Goal: Contribute content: Contribute content

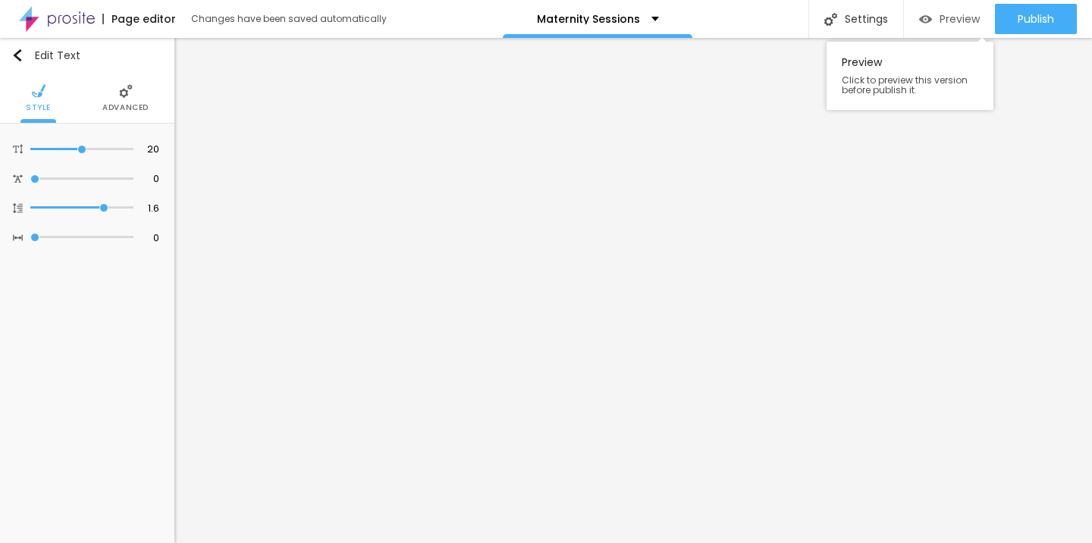
click at [963, 20] on span "Preview" at bounding box center [960, 19] width 40 height 12
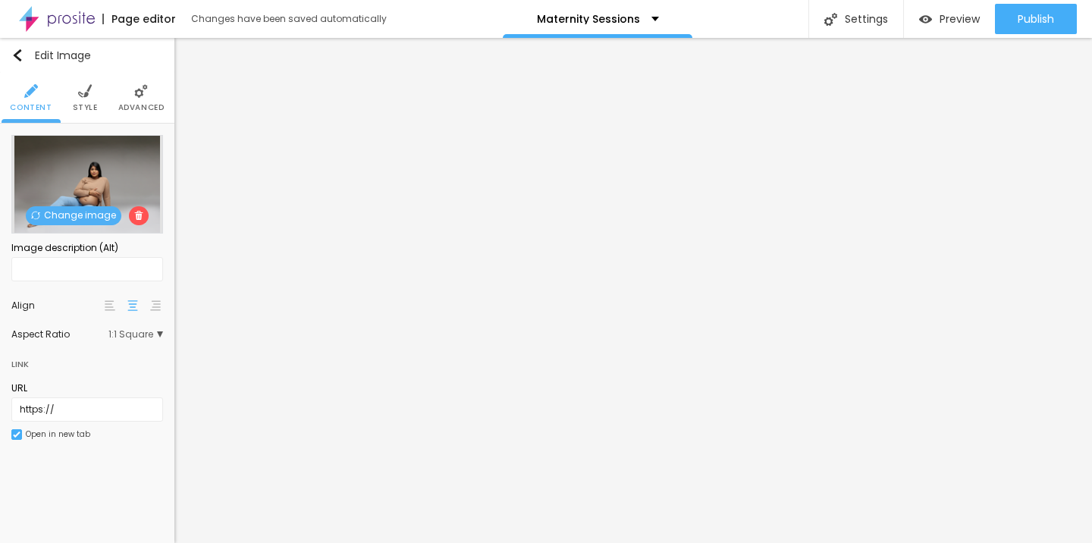
click at [78, 214] on span "Change image" at bounding box center [74, 215] width 96 height 19
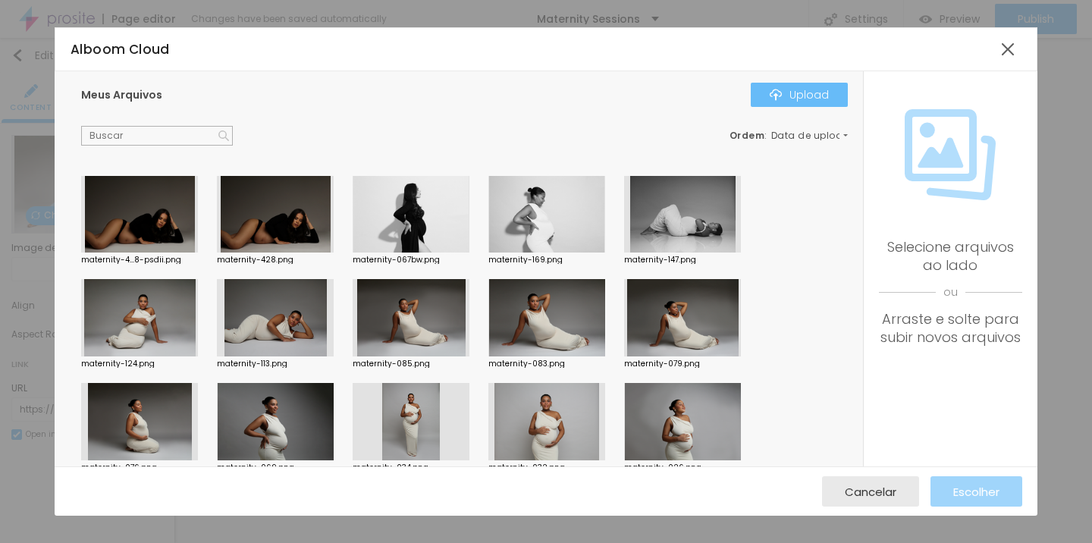
click at [799, 99] on div "Upload" at bounding box center [799, 95] width 59 height 12
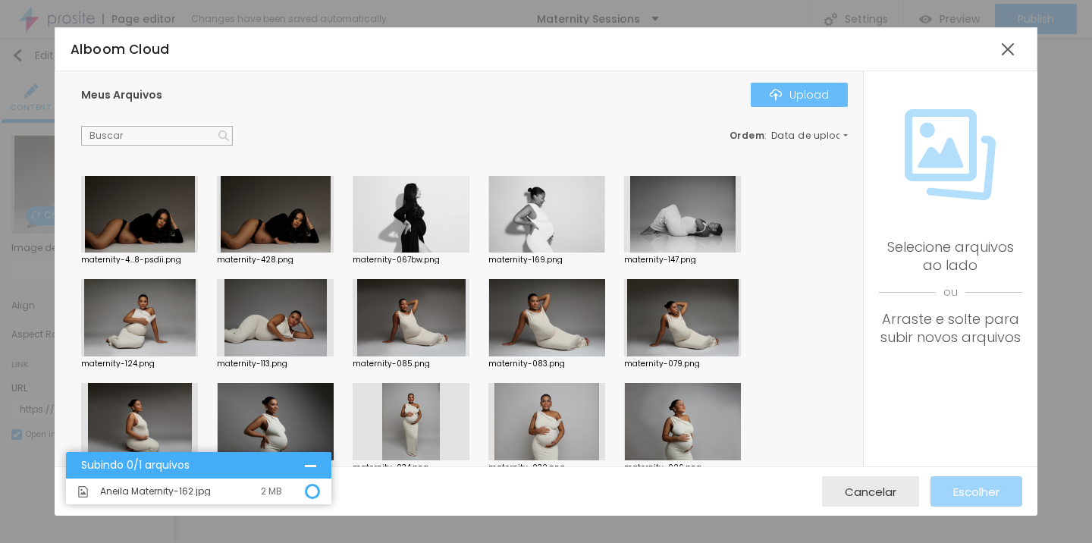
click at [821, 97] on div "Upload" at bounding box center [799, 95] width 59 height 12
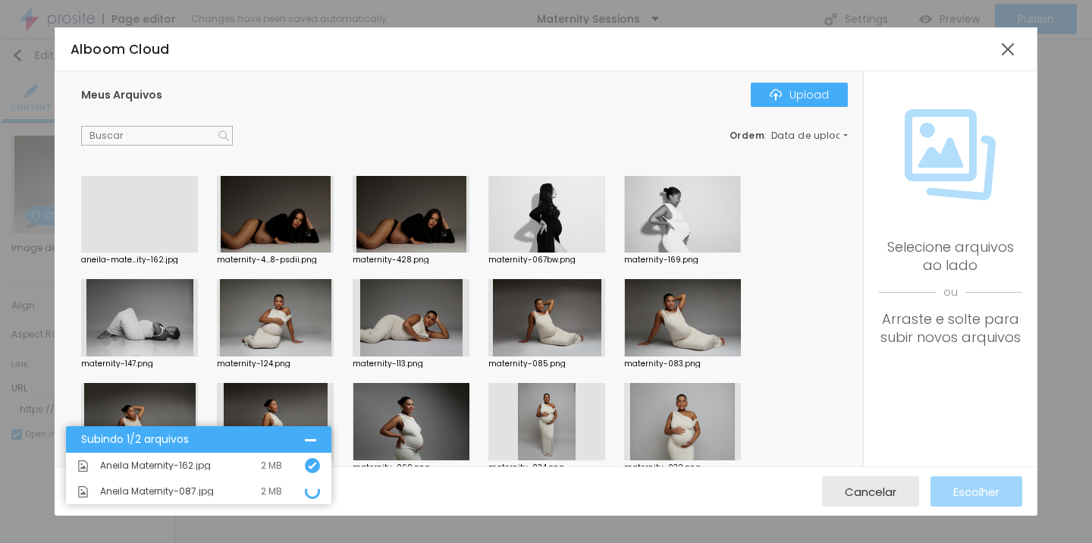
click at [147, 253] on div at bounding box center [139, 253] width 117 height 0
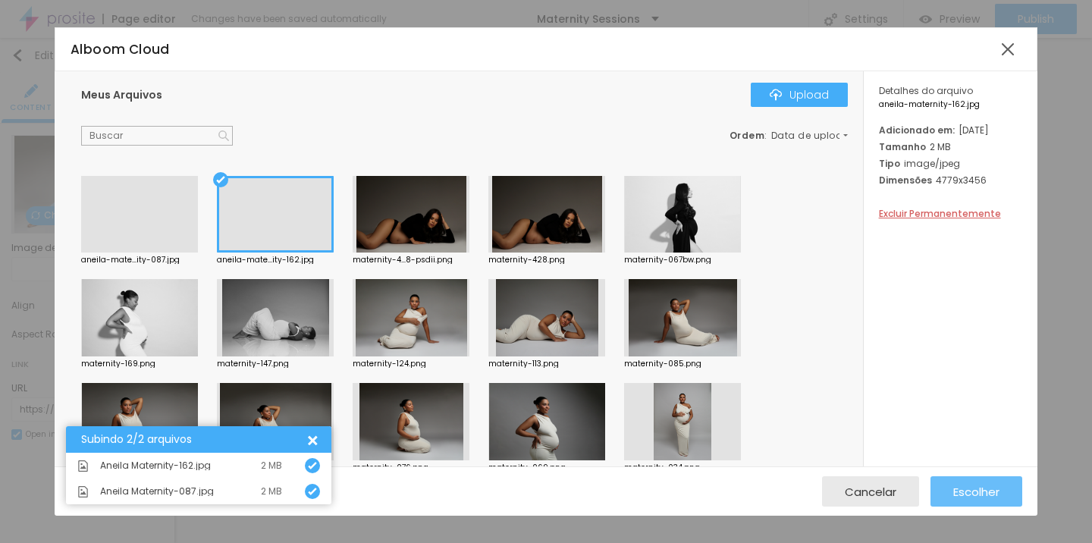
click at [988, 497] on span "Escolher" at bounding box center [976, 491] width 46 height 13
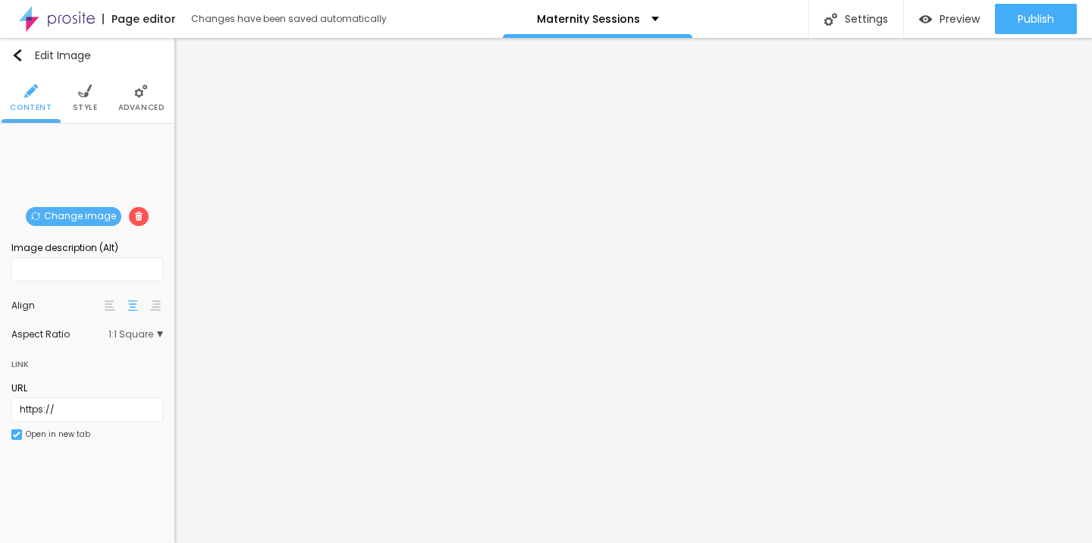
drag, startPoint x: 58, startPoint y: 170, endPoint x: 76, endPoint y: 171, distance: 18.3
click at [87, 135] on div "Change image" at bounding box center [87, 135] width 0 height 0
click at [89, 213] on span "Change image" at bounding box center [74, 216] width 96 height 19
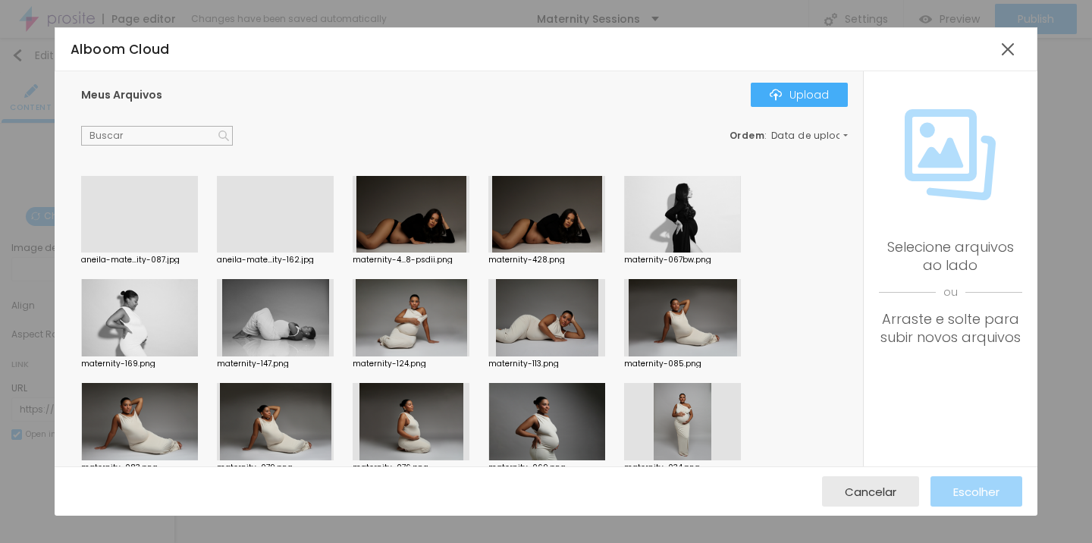
click at [257, 253] on div at bounding box center [275, 253] width 117 height 0
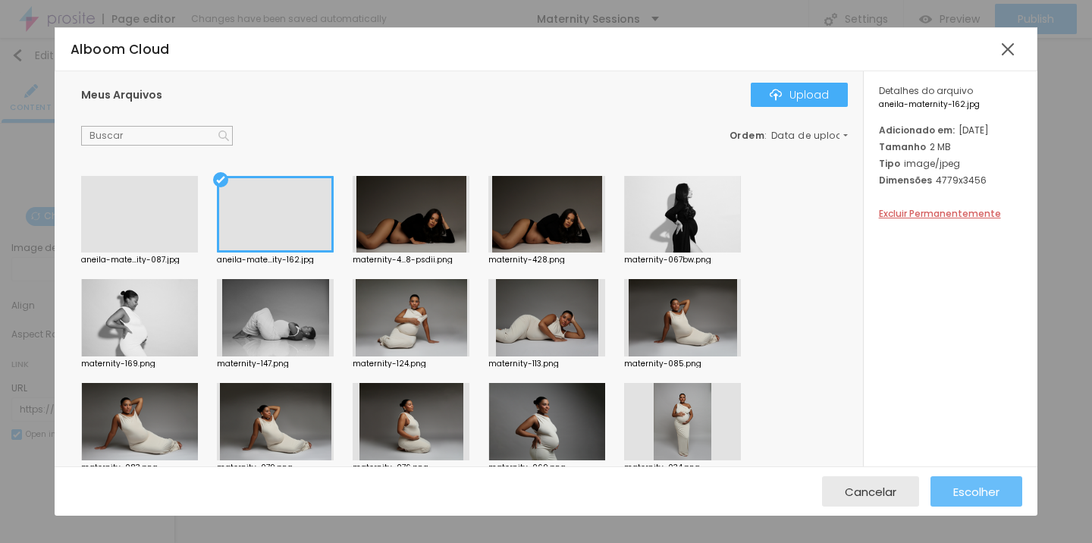
click at [987, 494] on span "Escolher" at bounding box center [976, 491] width 46 height 13
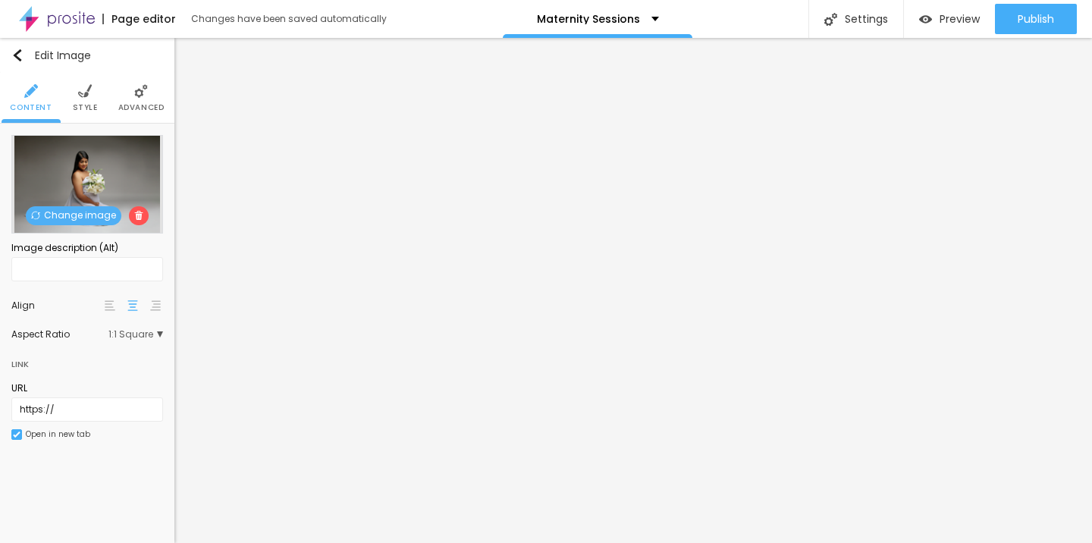
click at [71, 214] on span "Change image" at bounding box center [74, 215] width 96 height 19
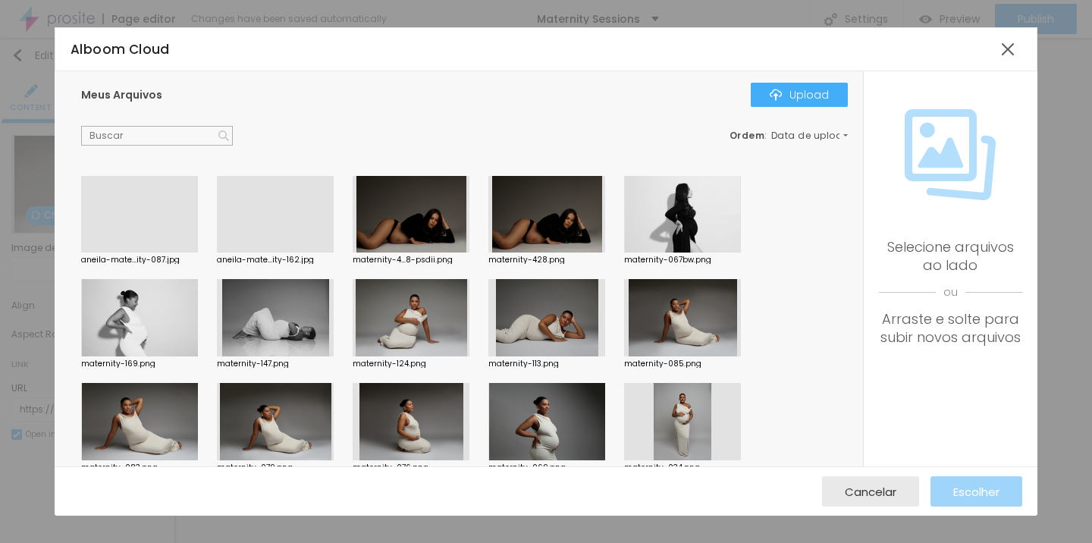
click at [142, 253] on div at bounding box center [139, 253] width 117 height 0
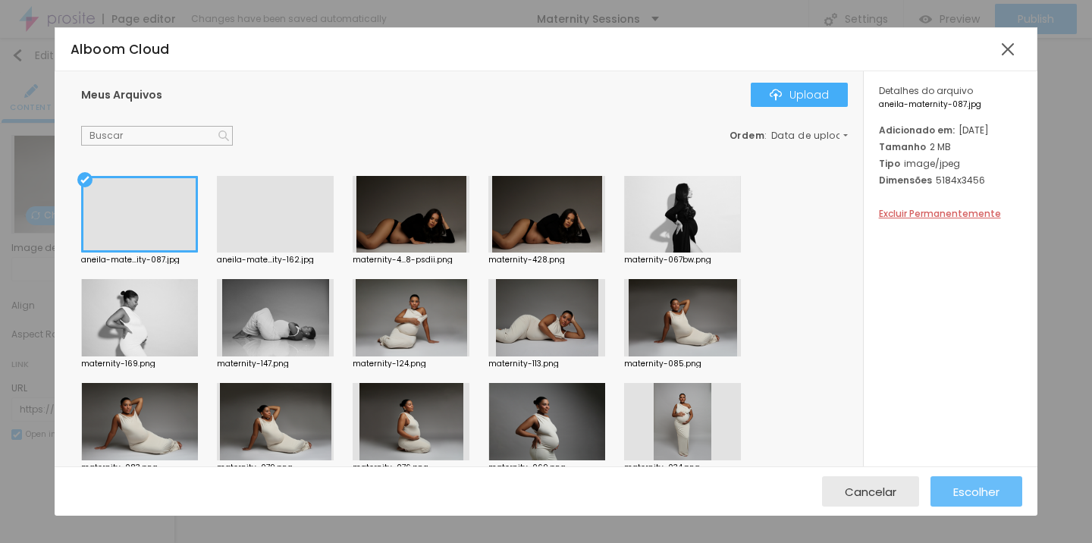
click at [990, 486] on span "Escolher" at bounding box center [976, 491] width 46 height 13
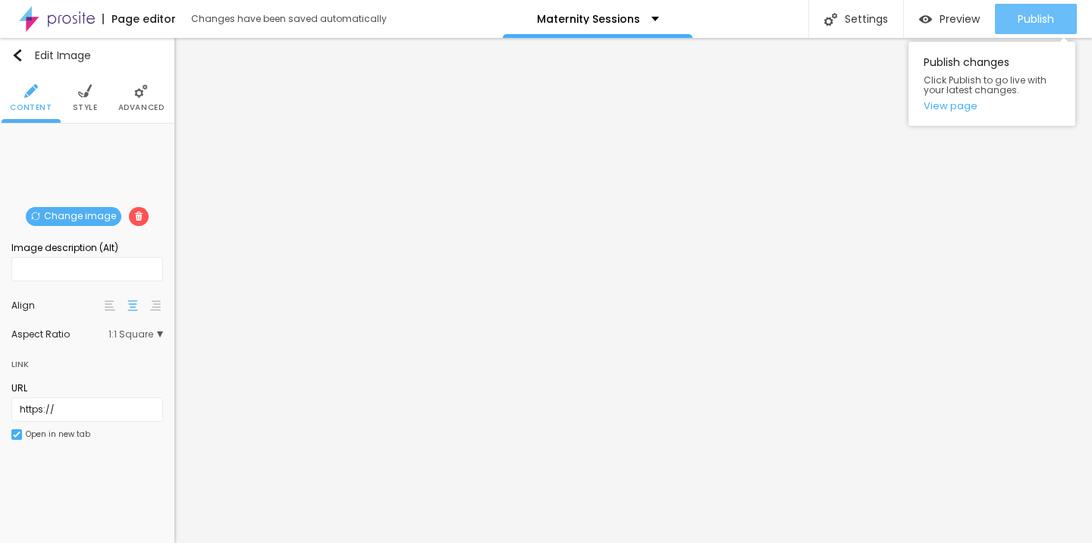
click at [1050, 16] on span "Publish" at bounding box center [1036, 19] width 36 height 12
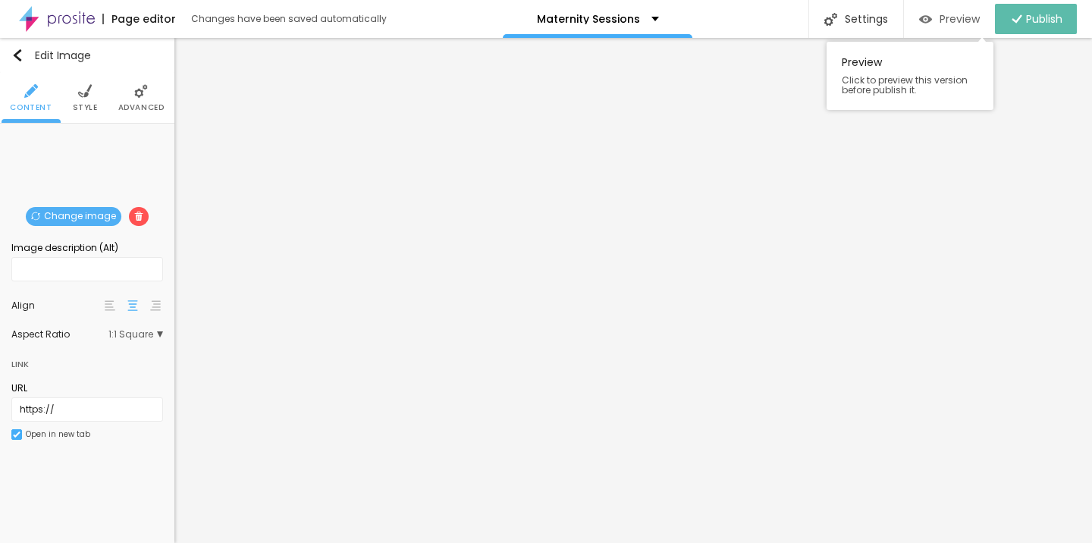
click at [974, 24] on span "Preview" at bounding box center [960, 19] width 40 height 12
click at [96, 217] on span "Change image" at bounding box center [74, 216] width 96 height 19
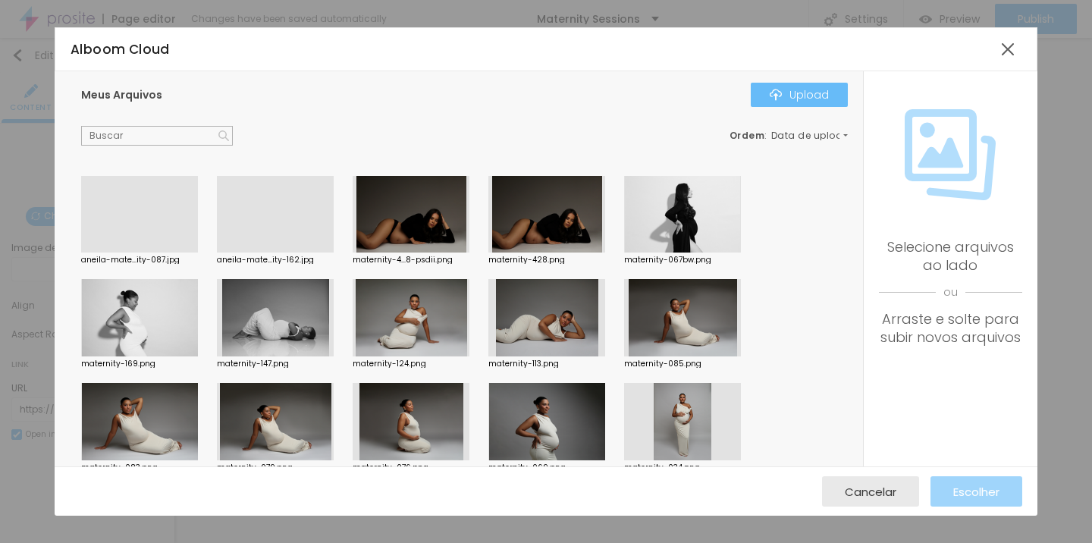
click at [827, 92] on div "Upload" at bounding box center [799, 95] width 59 height 12
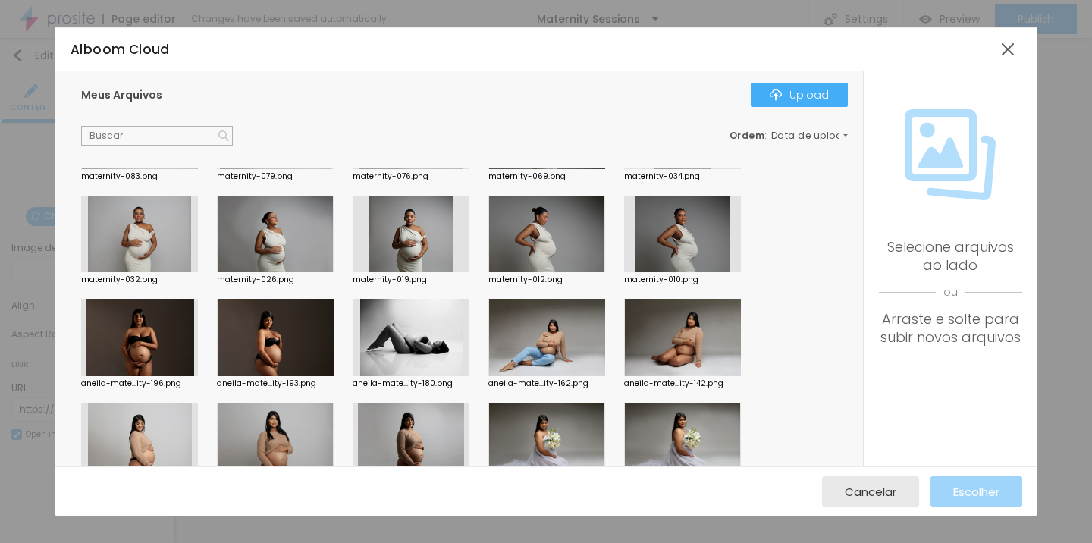
scroll to position [419, 0]
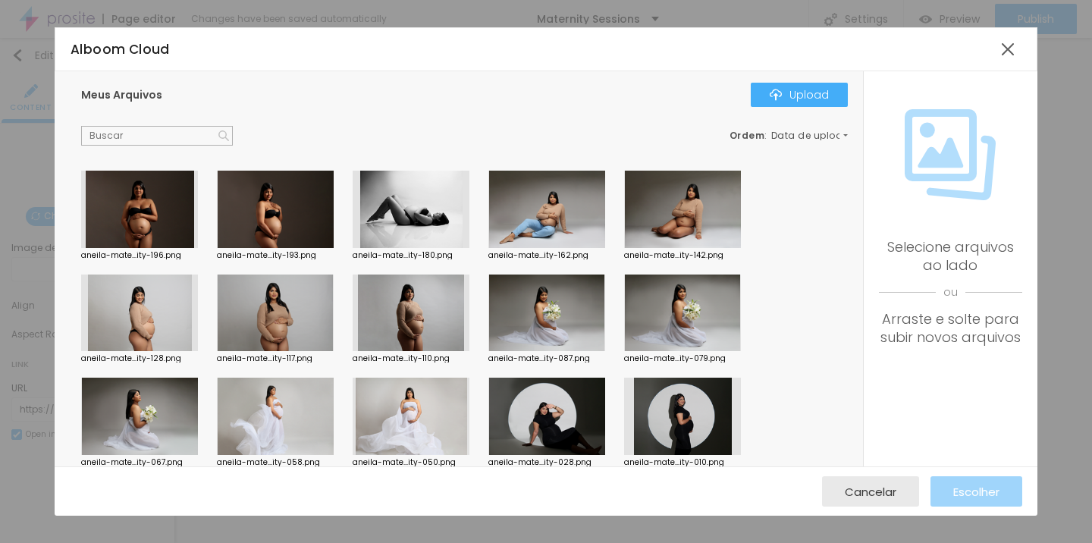
click at [579, 416] on div at bounding box center [546, 416] width 117 height 77
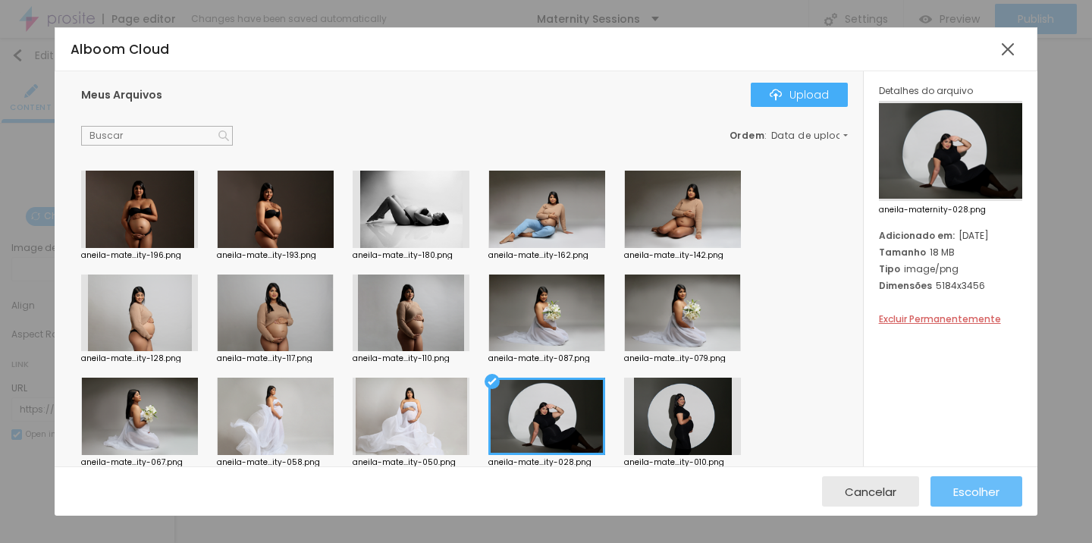
click at [978, 498] on span "Escolher" at bounding box center [976, 491] width 46 height 13
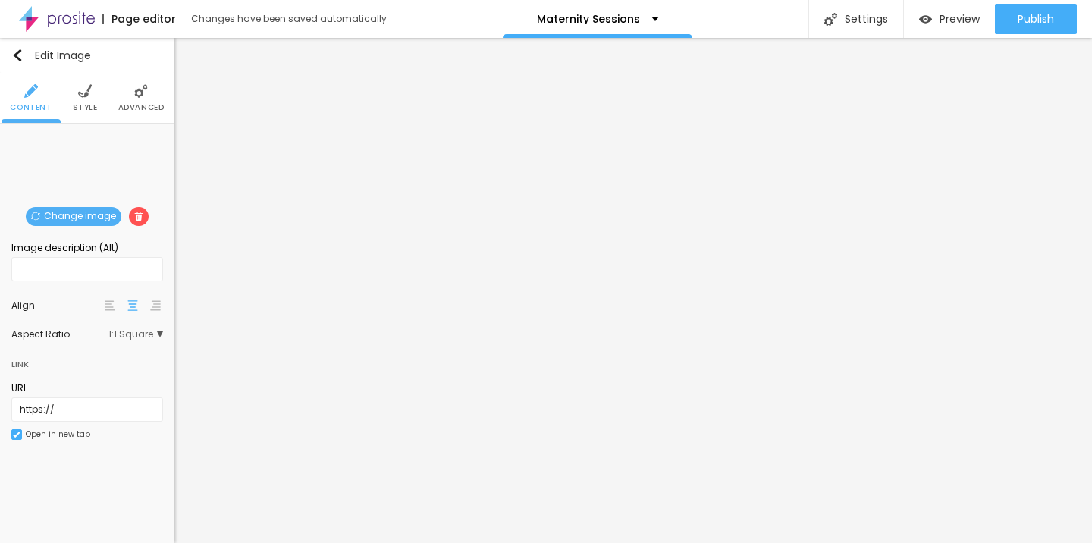
click at [106, 217] on span "Change image" at bounding box center [74, 216] width 96 height 19
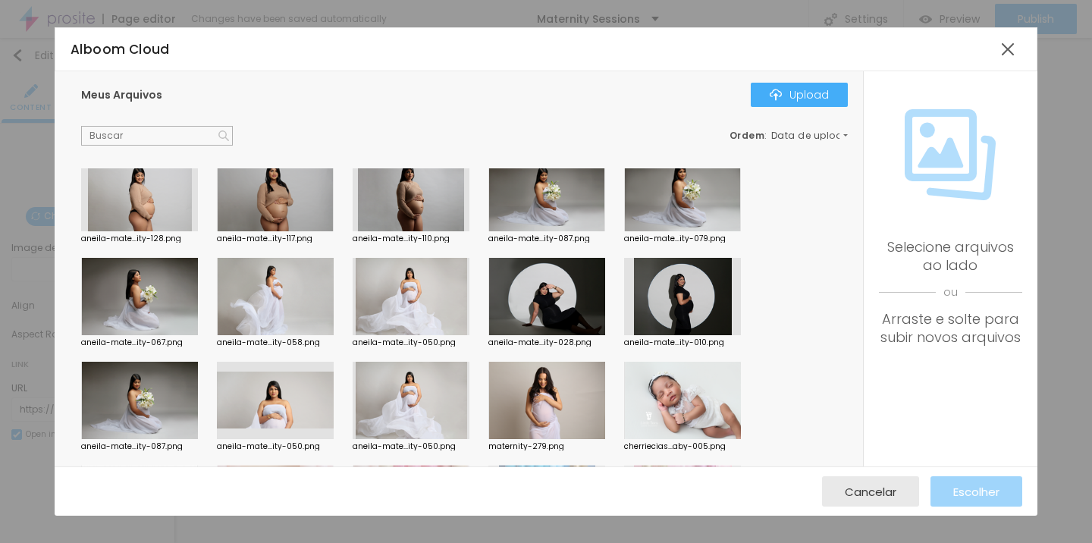
scroll to position [542, 0]
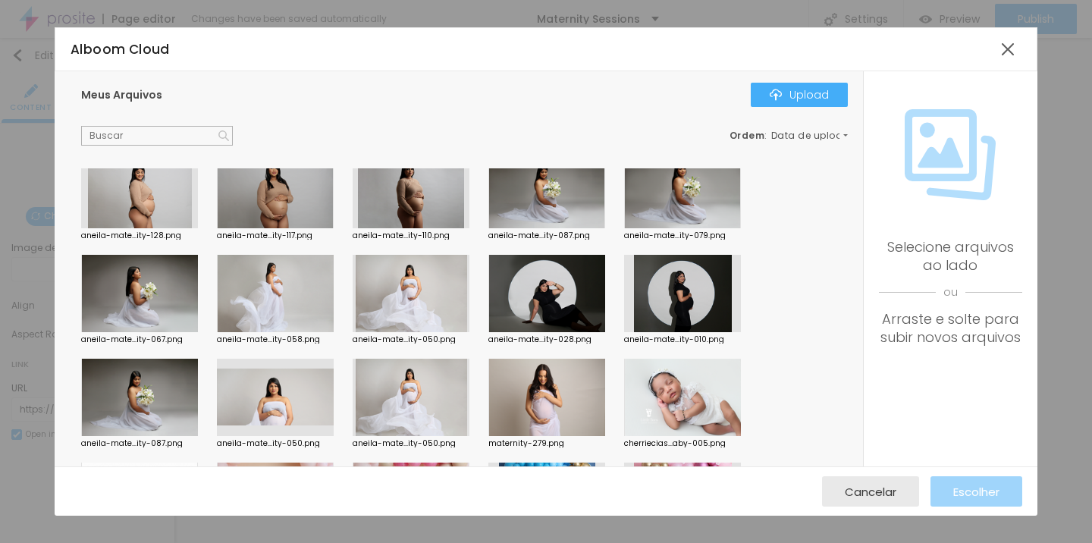
click at [686, 207] on div at bounding box center [682, 190] width 117 height 77
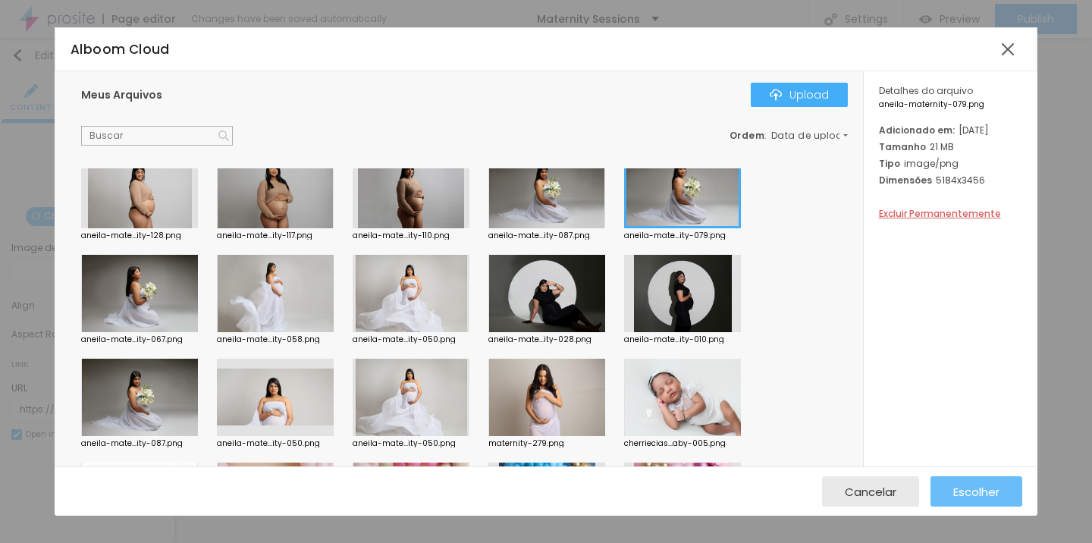
click at [987, 493] on span "Escolher" at bounding box center [976, 491] width 46 height 13
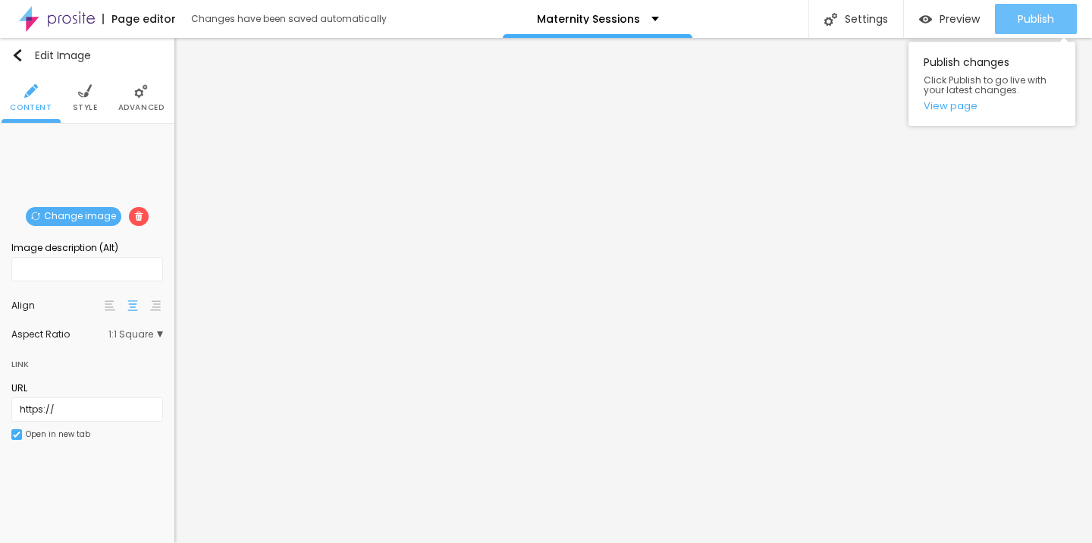
click at [1022, 29] on div "Publish" at bounding box center [1036, 19] width 36 height 30
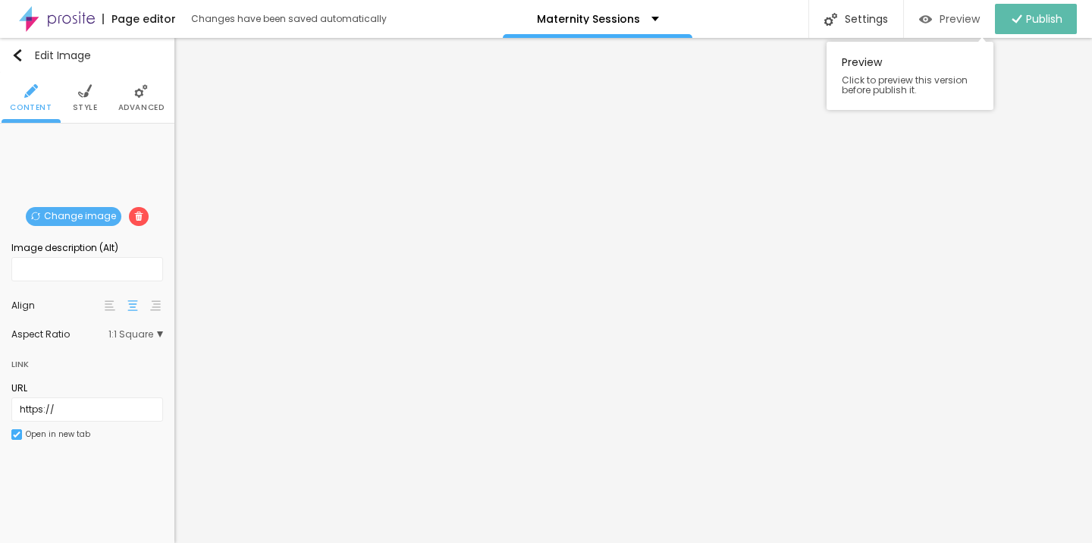
click at [975, 27] on div "Preview" at bounding box center [949, 19] width 61 height 30
click at [160, 337] on span "1:1 Square" at bounding box center [135, 334] width 55 height 9
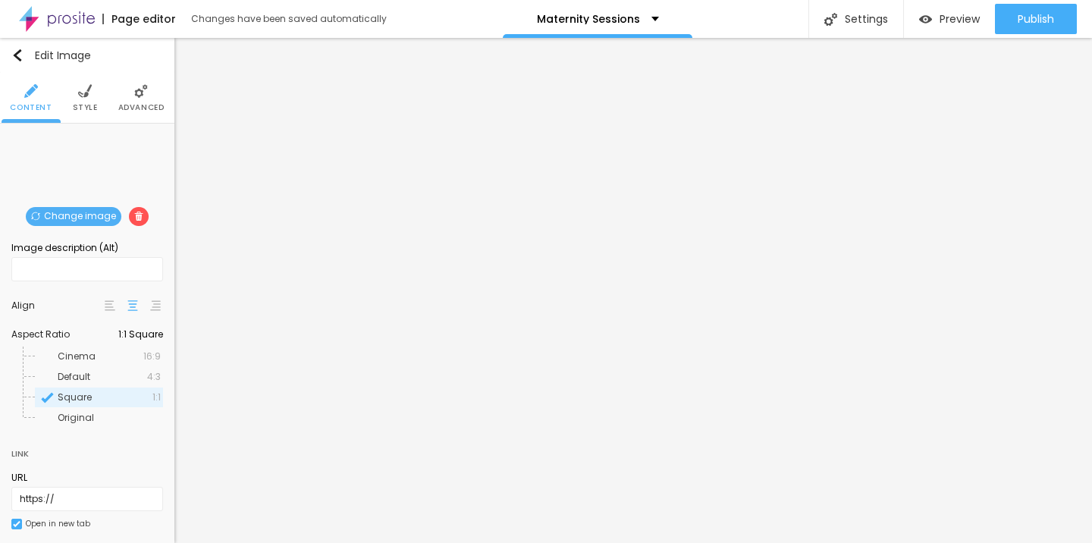
click at [150, 310] on img at bounding box center [155, 305] width 11 height 11
click at [127, 311] on img at bounding box center [132, 305] width 11 height 11
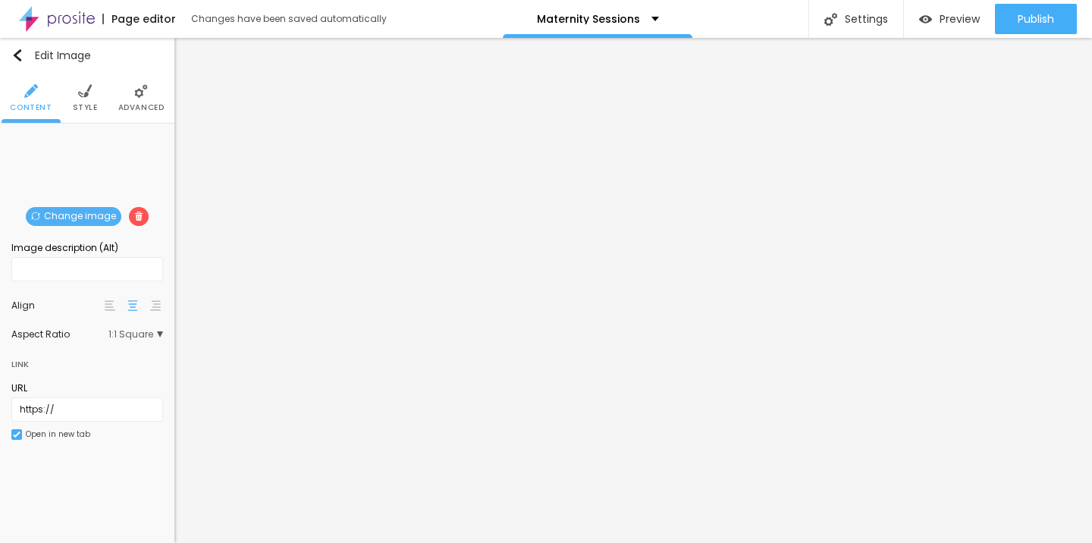
click at [86, 87] on img at bounding box center [85, 91] width 14 height 14
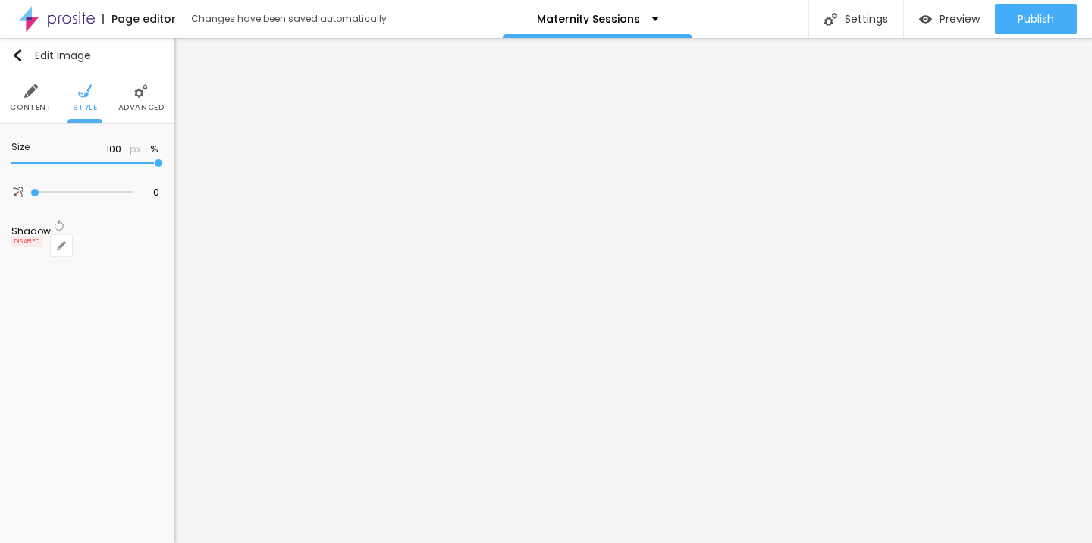
click at [27, 100] on li "Content" at bounding box center [31, 98] width 42 height 50
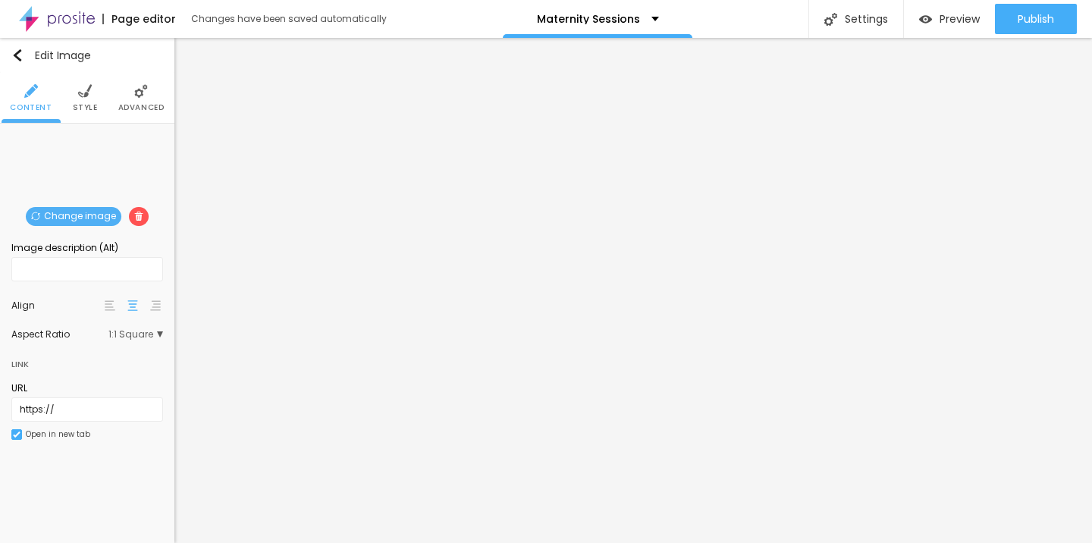
click at [94, 212] on span "Change image" at bounding box center [74, 216] width 96 height 19
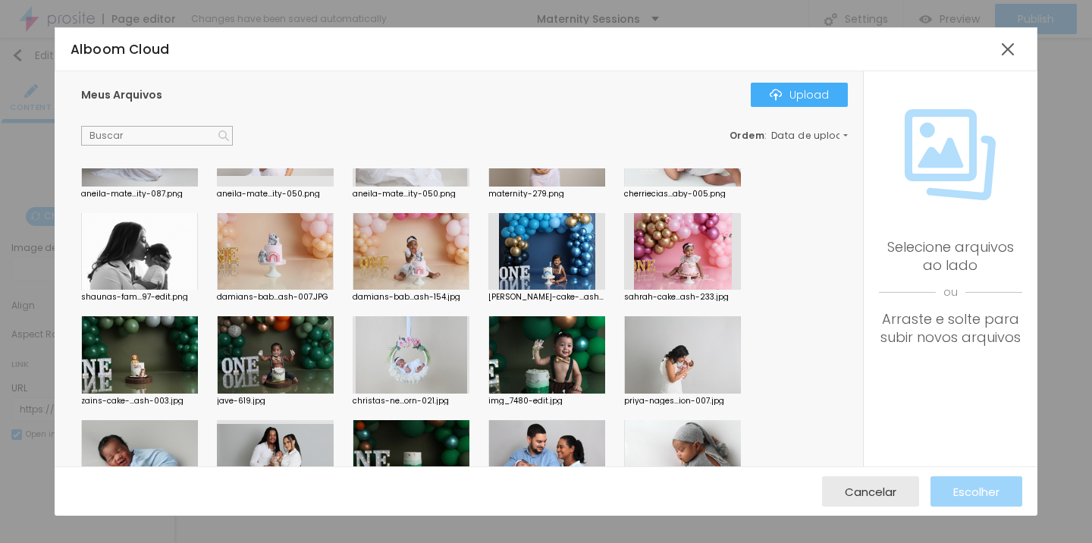
scroll to position [733, 0]
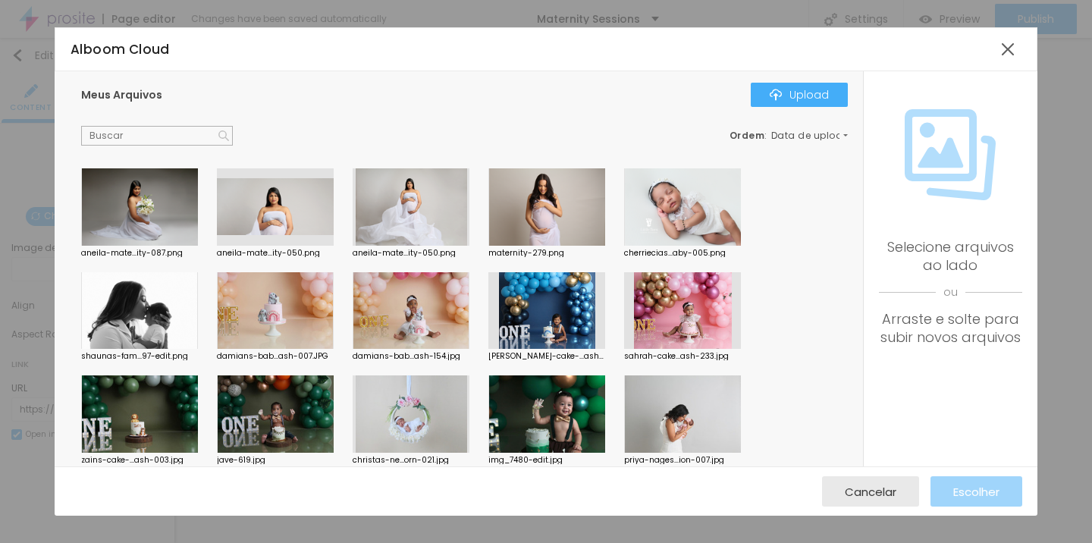
click at [587, 221] on div at bounding box center [546, 206] width 117 height 77
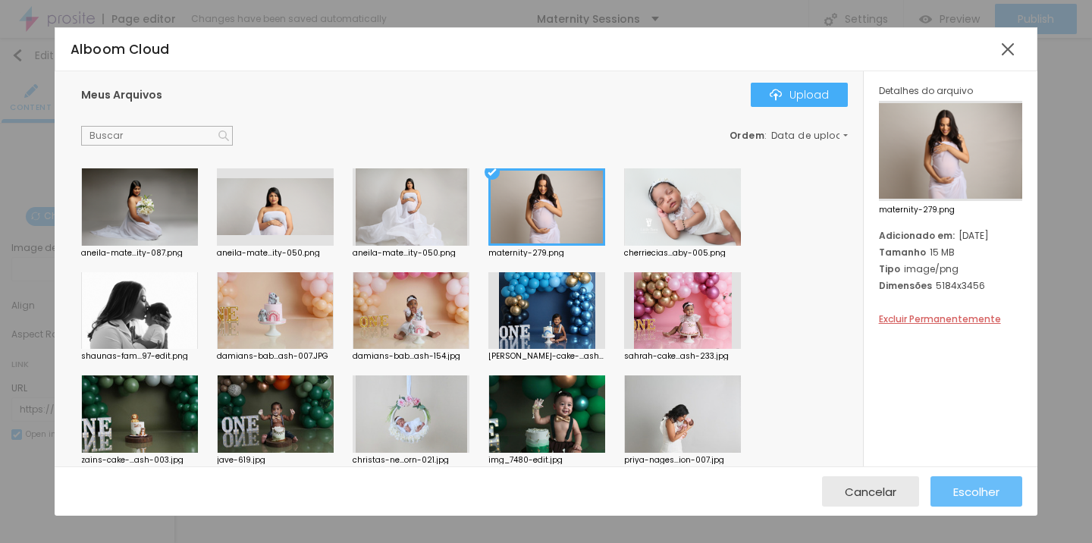
click at [971, 497] on span "Escolher" at bounding box center [976, 491] width 46 height 13
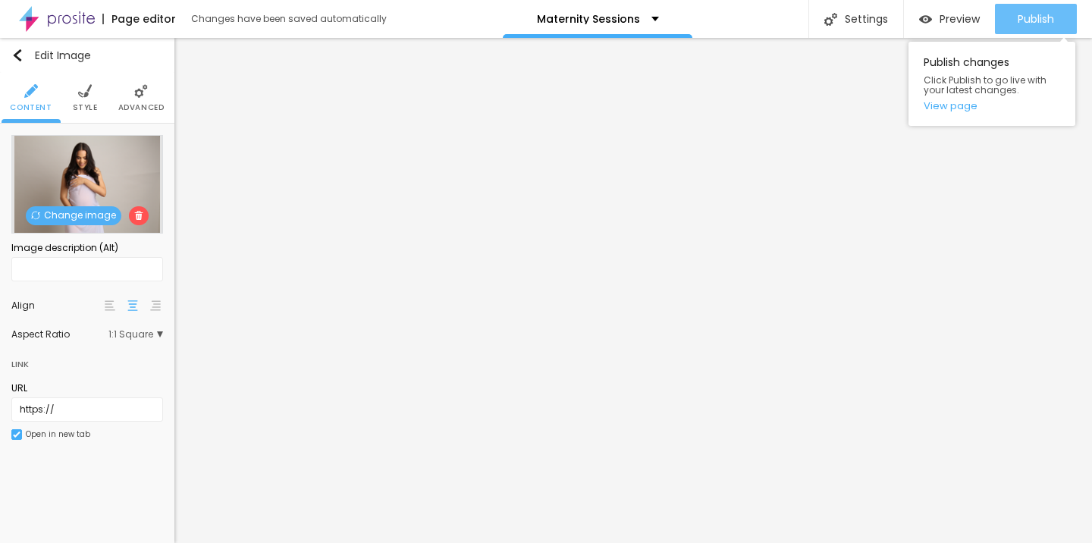
click at [1053, 28] on div "Publish" at bounding box center [1036, 19] width 36 height 30
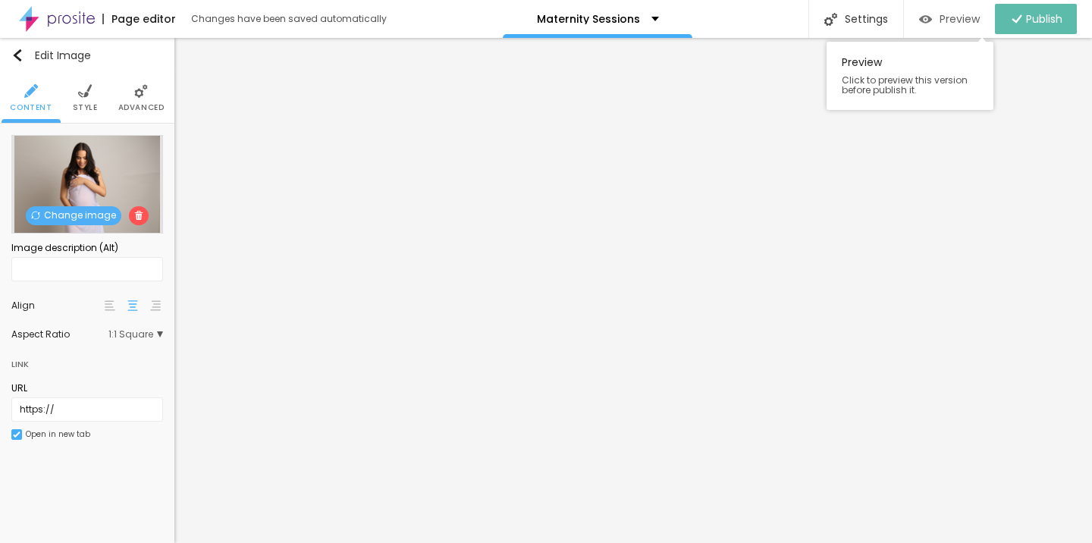
click at [981, 20] on button "Preview" at bounding box center [949, 19] width 91 height 30
click at [86, 210] on span "Change image" at bounding box center [74, 215] width 96 height 19
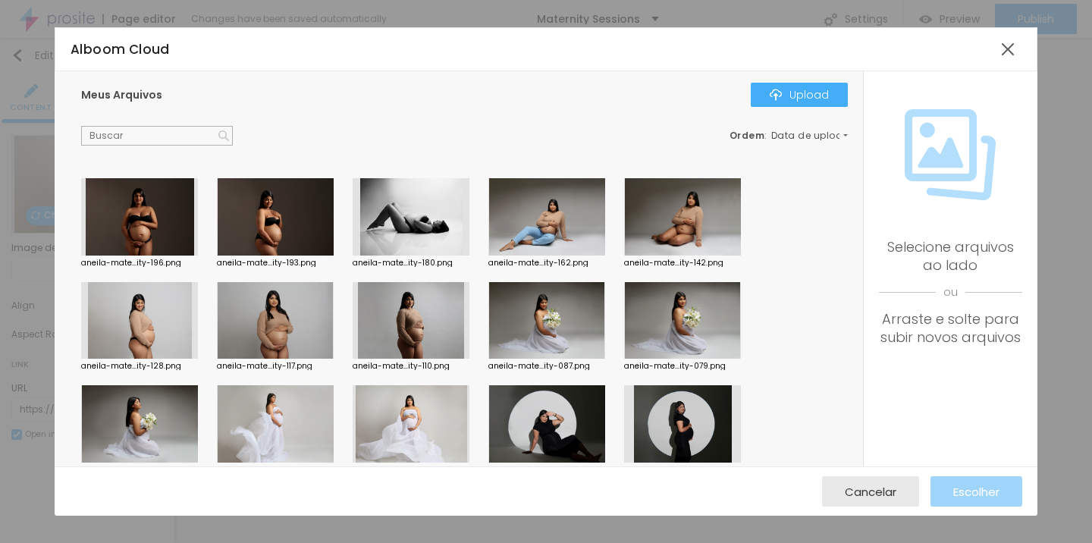
scroll to position [470, 0]
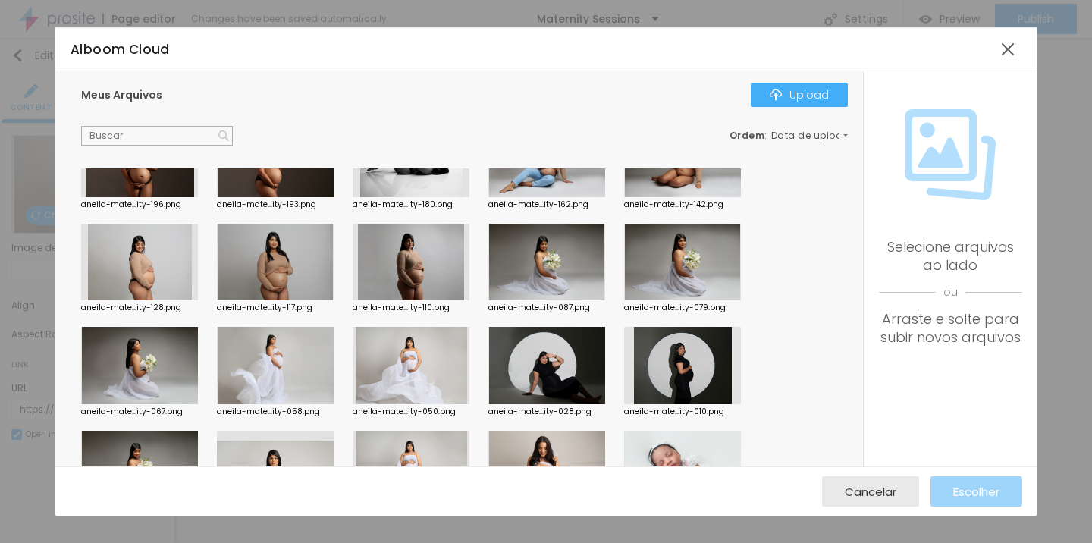
click at [438, 356] on div at bounding box center [411, 365] width 117 height 77
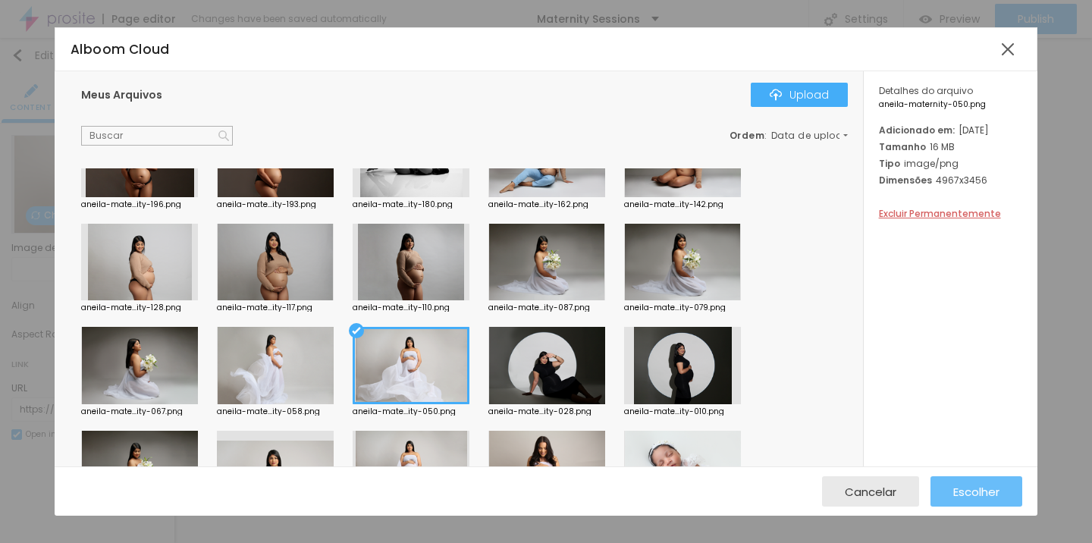
click at [956, 485] on span "Escolher" at bounding box center [976, 491] width 46 height 13
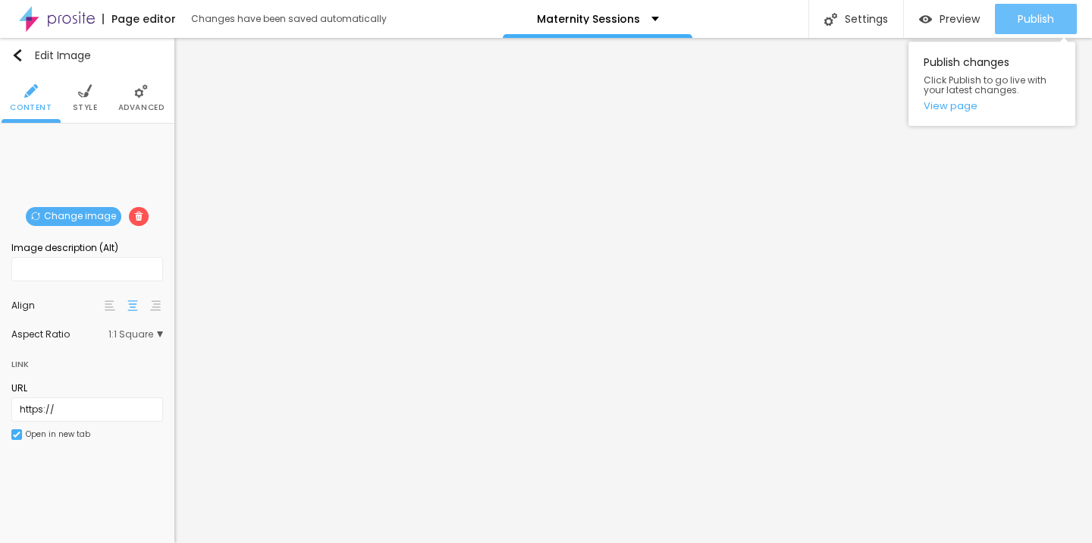
click at [1053, 17] on span "Publish" at bounding box center [1036, 19] width 36 height 12
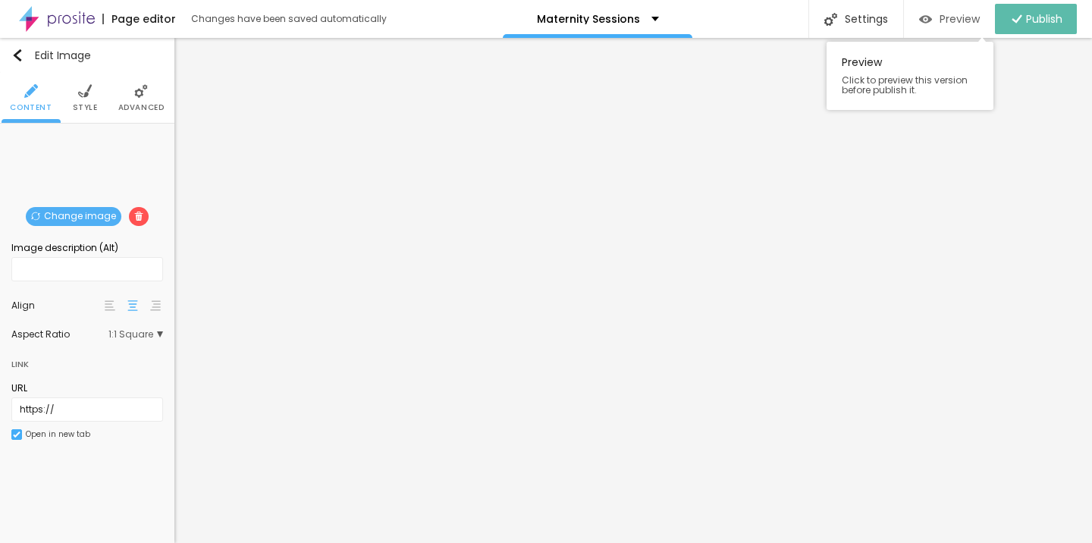
click at [977, 19] on span "Preview" at bounding box center [960, 19] width 40 height 12
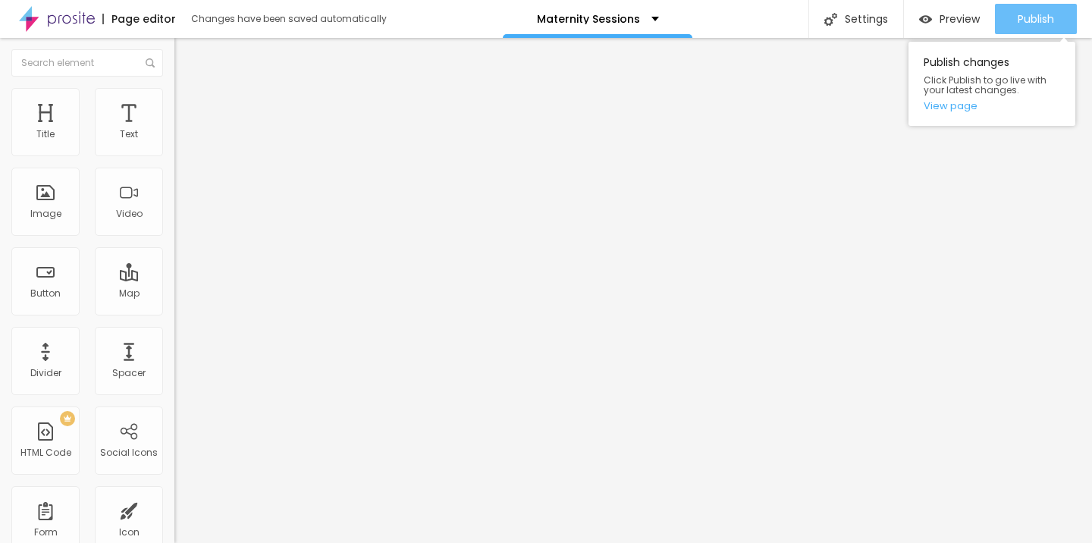
click at [1012, 17] on button "Publish" at bounding box center [1036, 19] width 82 height 30
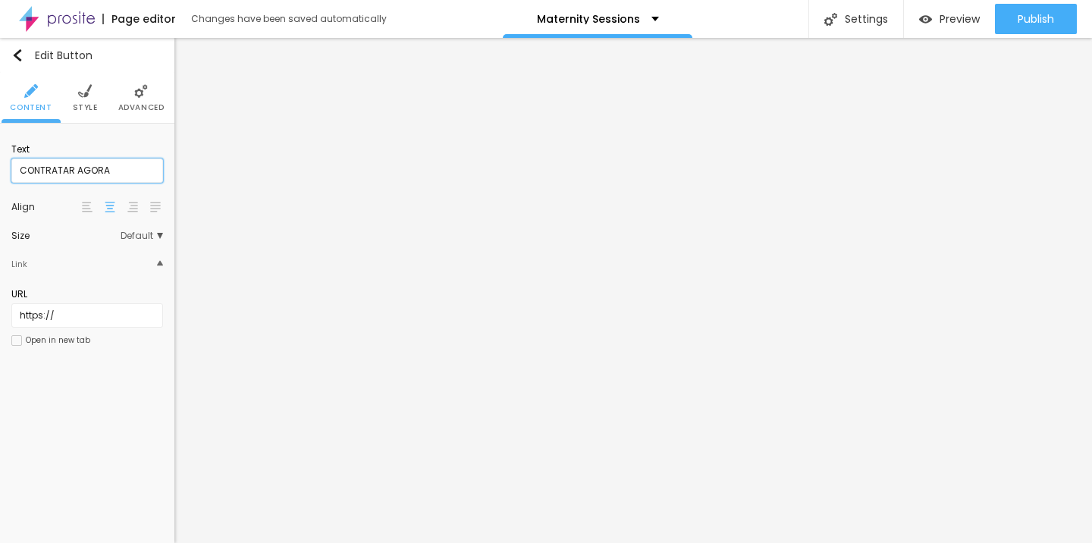
drag, startPoint x: 113, startPoint y: 165, endPoint x: 4, endPoint y: 162, distance: 109.3
click at [4, 162] on div "Text CONTRATAR AGORA Align Size Default Small Default Big Link URL https:// Ope…" at bounding box center [87, 250] width 174 height 252
type input "BOOK NOW"
drag, startPoint x: 104, startPoint y: 169, endPoint x: 0, endPoint y: 165, distance: 104.0
click at [0, 165] on div "Text CONTRATAR AGORA Align Size Default Small Default Big Link URL https:// Ope…" at bounding box center [87, 250] width 174 height 252
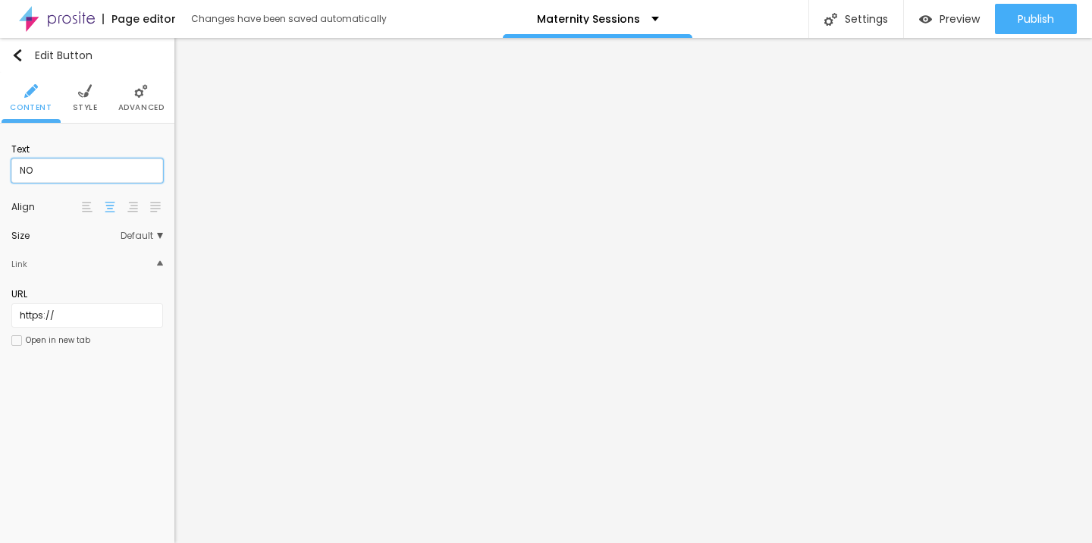
type input "N"
type input "BOOK NOW"
click at [112, 173] on input "CONTRATAR AGORA" at bounding box center [87, 171] width 152 height 24
type input "C"
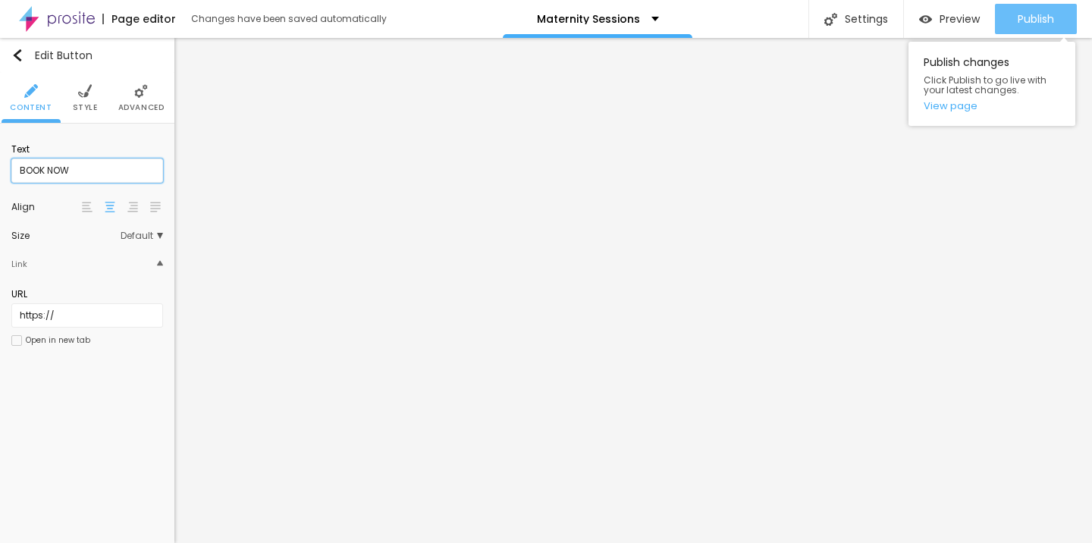
type input "BOOK NOW"
click at [1034, 14] on span "Publish" at bounding box center [1036, 19] width 36 height 12
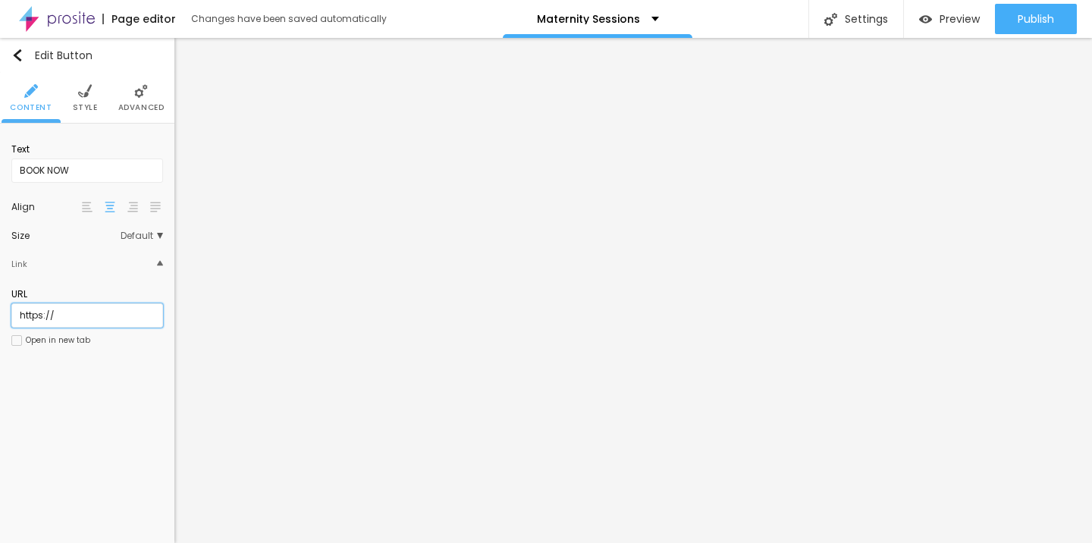
drag, startPoint x: 74, startPoint y: 317, endPoint x: 1, endPoint y: 319, distance: 73.6
click at [1, 319] on div "Text BOOK NOW Align Size Default Small Default Big Link URL https:// Open in ne…" at bounding box center [87, 250] width 174 height 252
click at [54, 322] on input "text" at bounding box center [87, 315] width 152 height 24
click at [65, 328] on input "text" at bounding box center [87, 315] width 152 height 24
click at [67, 316] on input "text" at bounding box center [87, 315] width 152 height 24
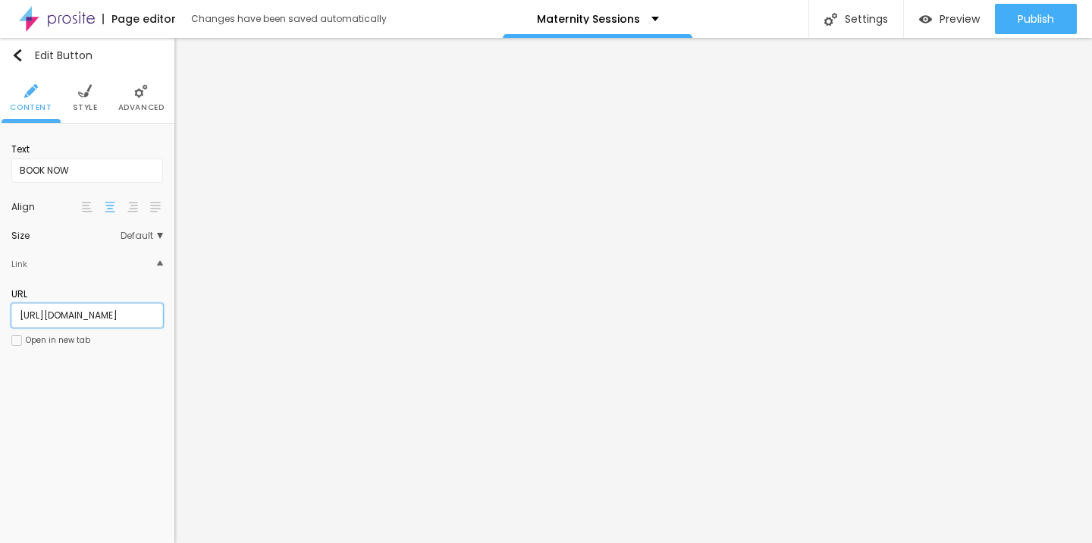
type input "https://www.littletoestt.com/https-littletoestt-com-bookings"
click at [118, 375] on div "Text BOOK NOW Align Size Default Small Default Big Link URL https://www.littlet…" at bounding box center [87, 250] width 174 height 252
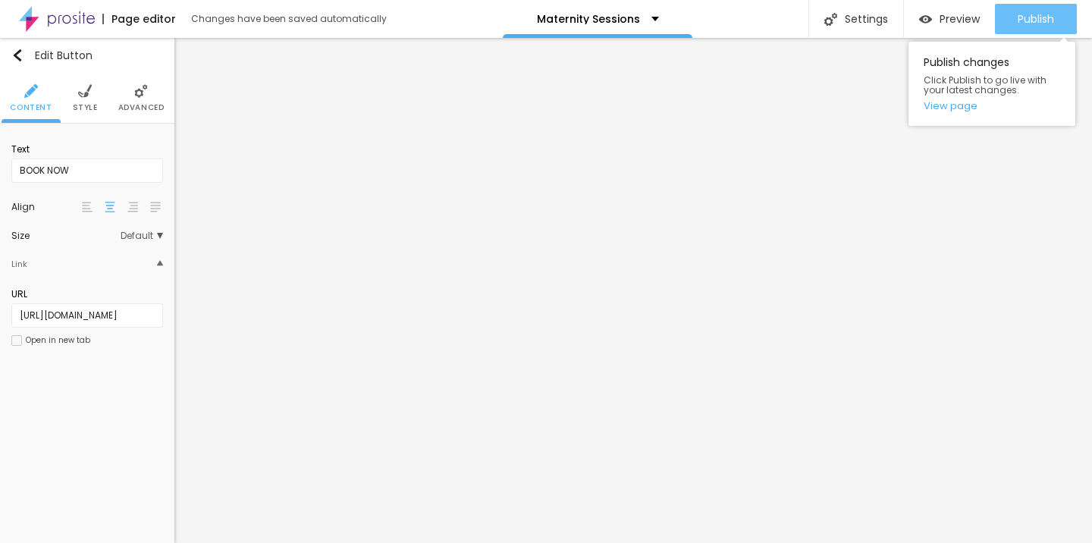
click at [1019, 31] on div "Publish" at bounding box center [1036, 19] width 36 height 30
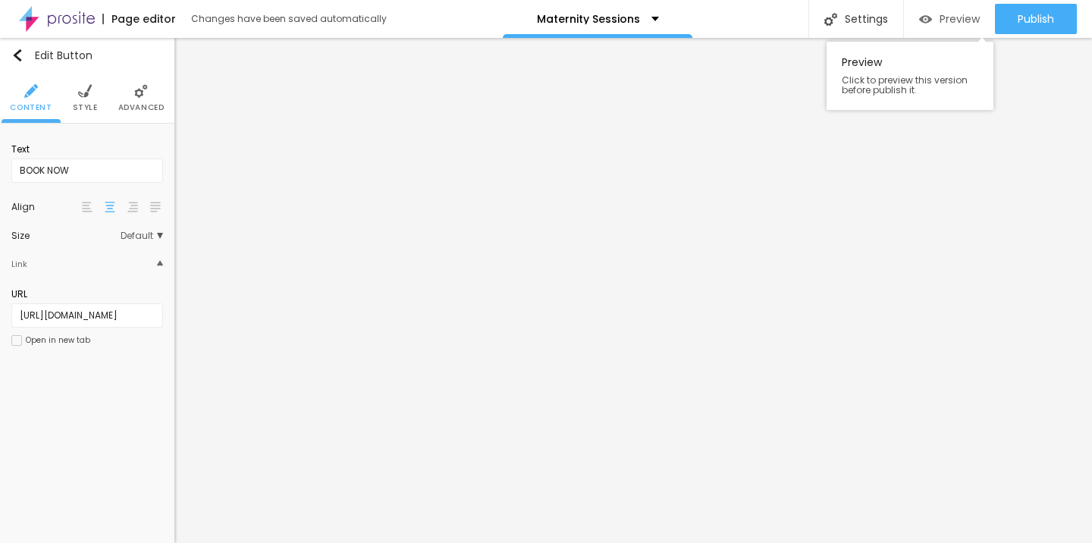
click at [948, 15] on span "Preview" at bounding box center [960, 19] width 40 height 12
click at [30, 320] on input "https://www.littletoestt.com/https-littletoestt-com-bookings" at bounding box center [87, 315] width 152 height 24
click at [146, 327] on input "https://www.littletoestt.com/https-littletoestt-com-bookings" at bounding box center [87, 315] width 152 height 24
click at [151, 321] on input "https://www.littletoestt.com/https-littletoestt-com-bookings" at bounding box center [87, 315] width 152 height 24
click at [13, 346] on div at bounding box center [16, 340] width 11 height 11
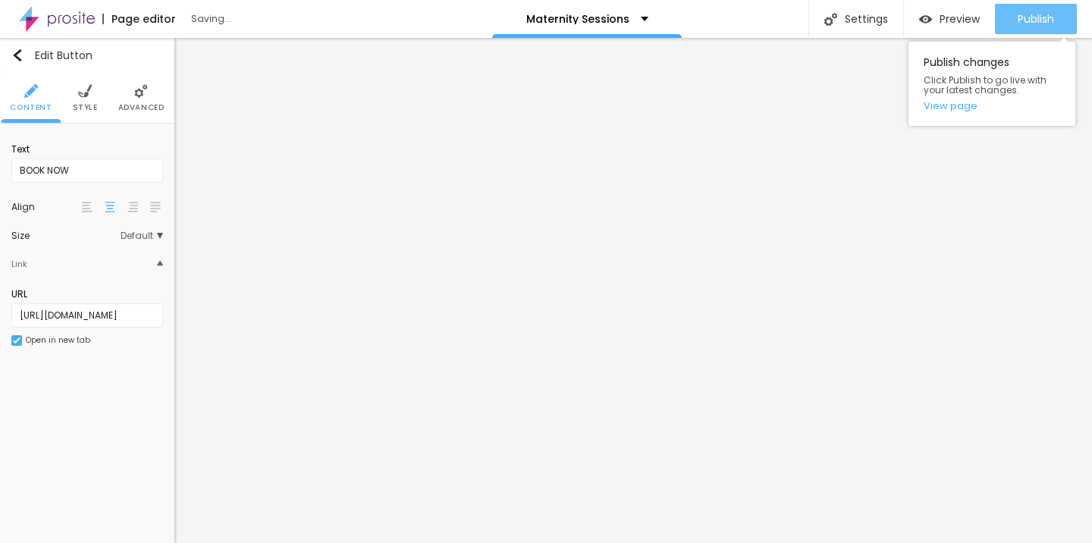
click at [1046, 8] on div "Publish" at bounding box center [1036, 19] width 36 height 30
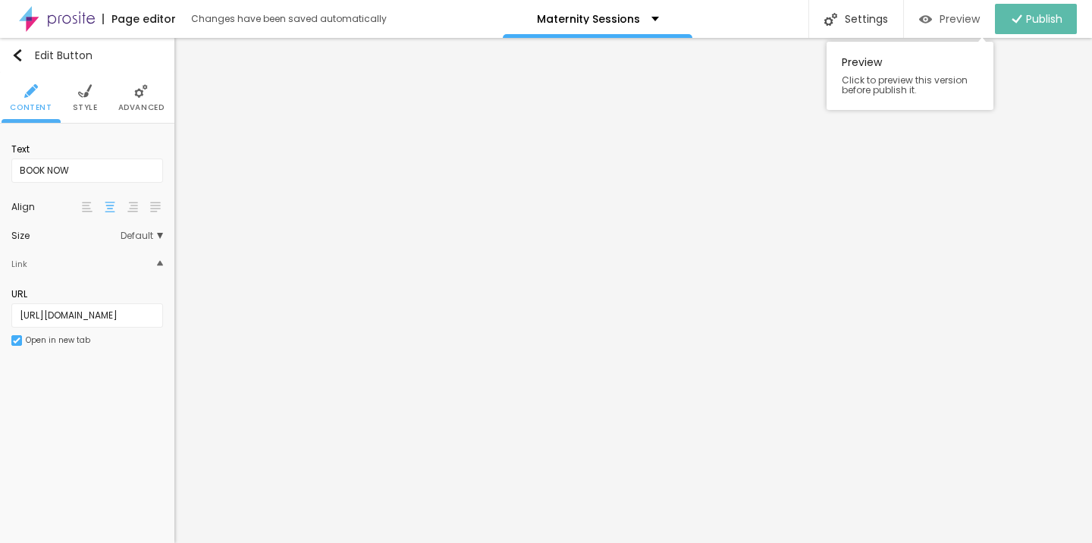
click at [966, 25] on span "Preview" at bounding box center [960, 19] width 40 height 12
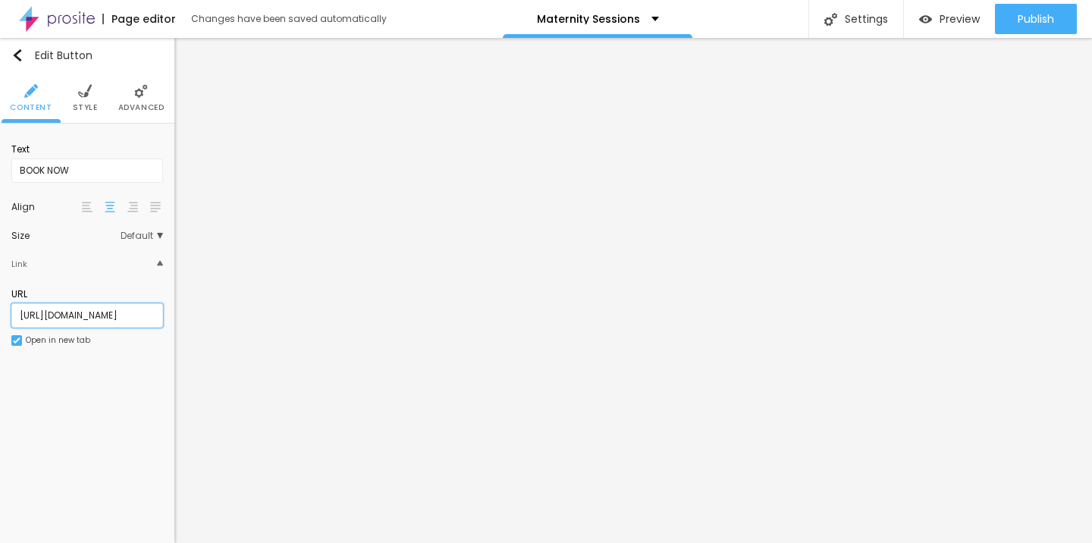
click at [99, 322] on input "https://www.littletoestt.com/https-littletoestt-com-bookings" at bounding box center [87, 315] width 152 height 24
click at [135, 314] on input "https://www.littletoestt.com/https-littletoestt-com-bookings" at bounding box center [87, 315] width 152 height 24
click at [86, 113] on li "Style" at bounding box center [85, 98] width 25 height 50
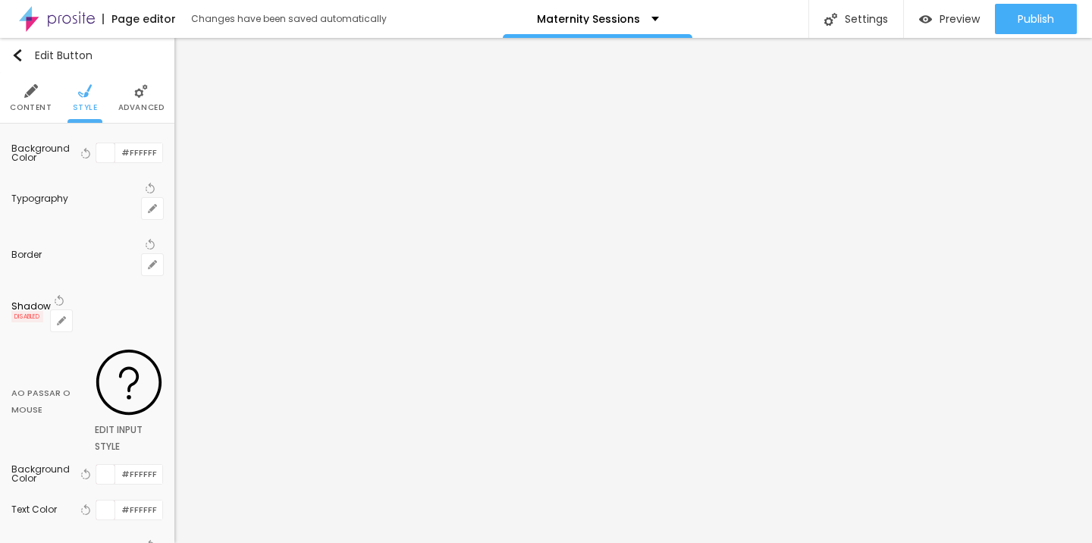
click at [136, 105] on span "Advanced" at bounding box center [141, 108] width 46 height 8
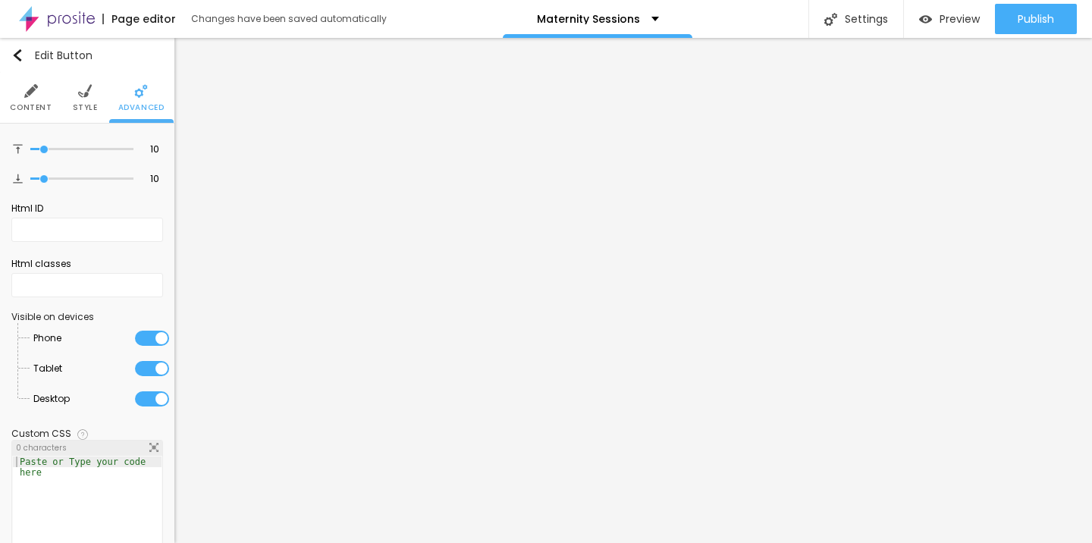
click at [39, 97] on li "Content" at bounding box center [31, 98] width 42 height 50
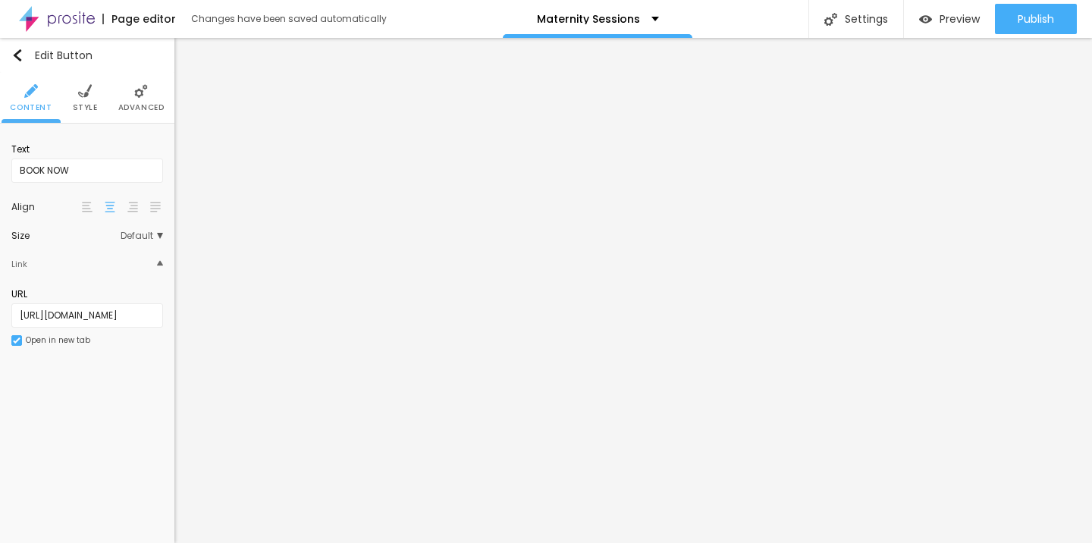
click at [39, 99] on li "Content" at bounding box center [31, 98] width 42 height 50
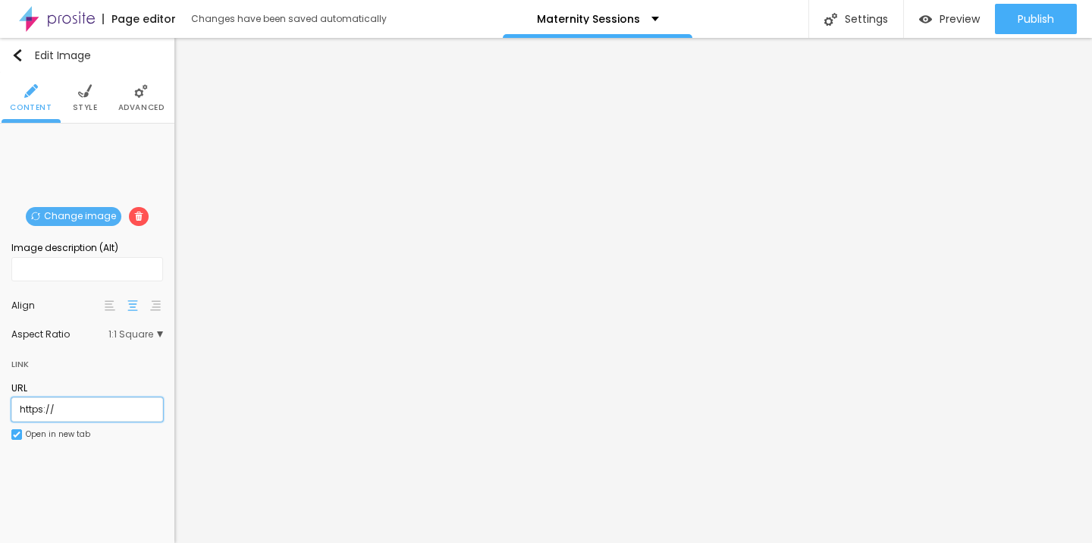
click at [94, 422] on input "https://" at bounding box center [87, 409] width 152 height 24
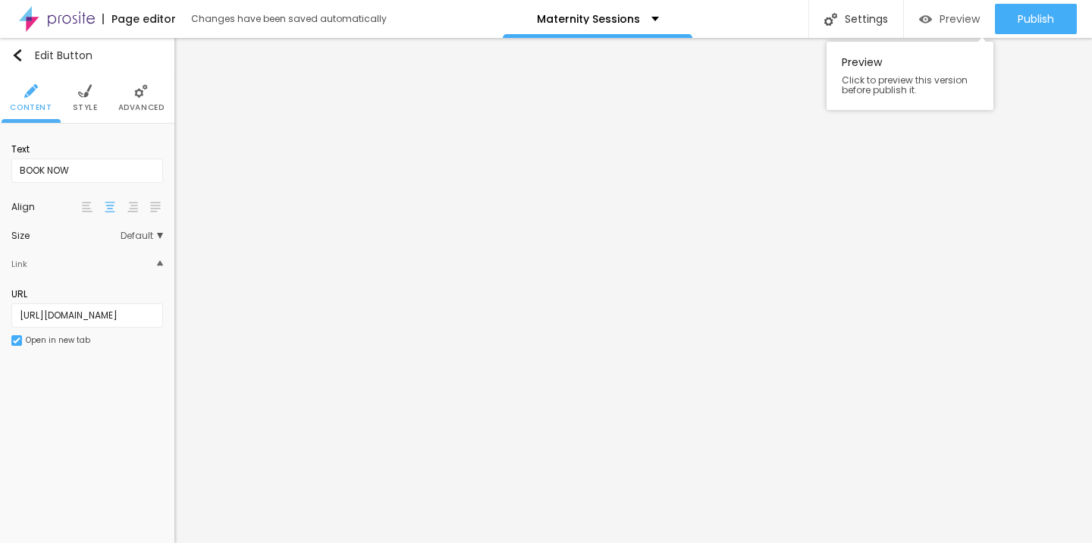
click at [943, 22] on span "Preview" at bounding box center [960, 19] width 40 height 12
click at [102, 325] on input "https://" at bounding box center [87, 315] width 152 height 24
drag, startPoint x: 100, startPoint y: 324, endPoint x: 14, endPoint y: 319, distance: 85.8
click at [14, 319] on input "https://" at bounding box center [87, 315] width 152 height 24
click at [90, 325] on input "https://" at bounding box center [87, 315] width 152 height 24
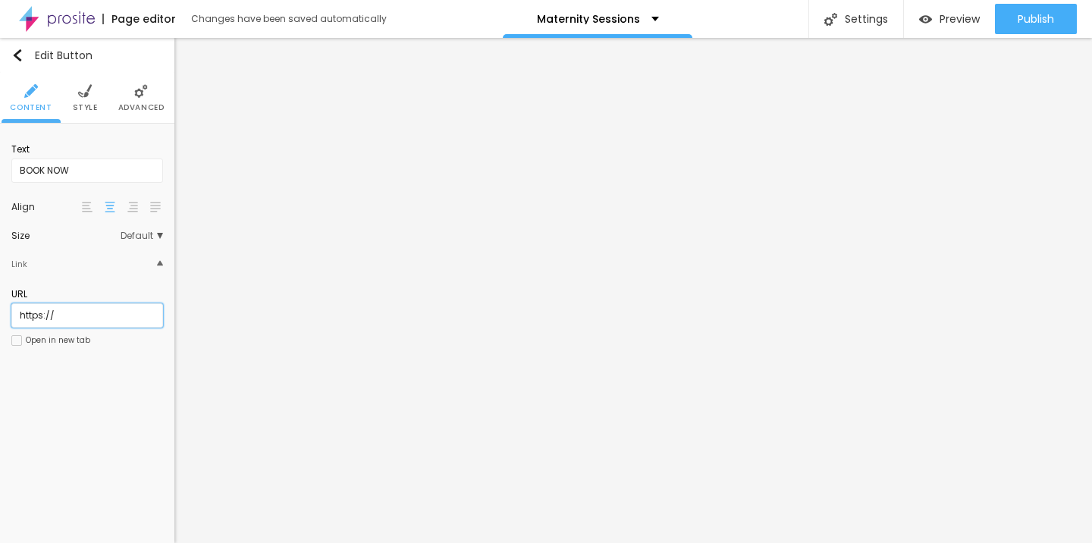
drag, startPoint x: 75, startPoint y: 323, endPoint x: 0, endPoint y: 312, distance: 75.8
click at [0, 313] on div "Text BOOK NOW Align Size Default Small Default Big Link URL https:// Open in ne…" at bounding box center [87, 250] width 174 height 252
click at [29, 318] on input "text" at bounding box center [87, 315] width 152 height 24
click at [27, 315] on input "text" at bounding box center [87, 315] width 152 height 24
click at [27, 319] on input "text" at bounding box center [87, 315] width 152 height 24
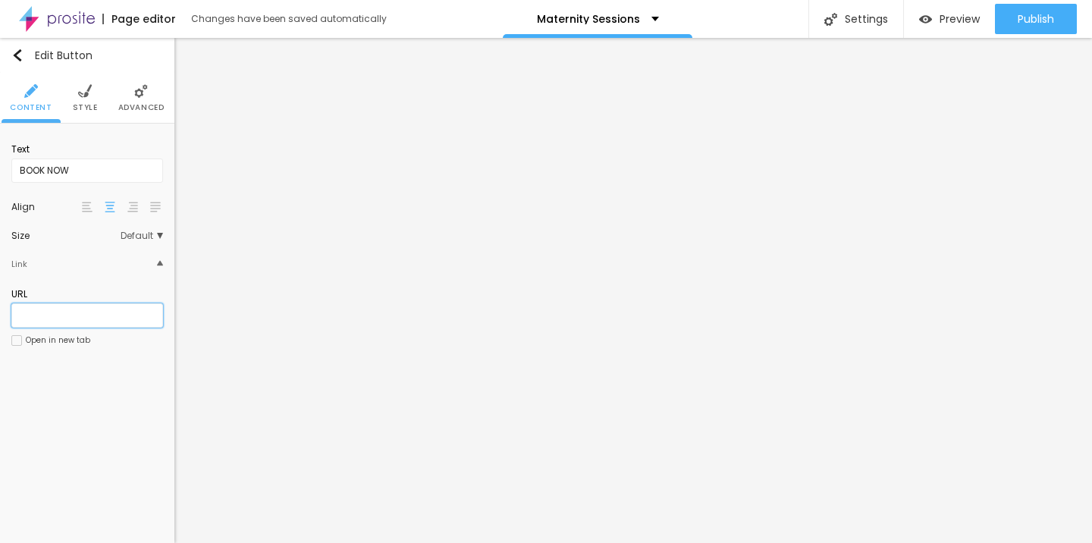
click at [28, 324] on input "text" at bounding box center [87, 315] width 152 height 24
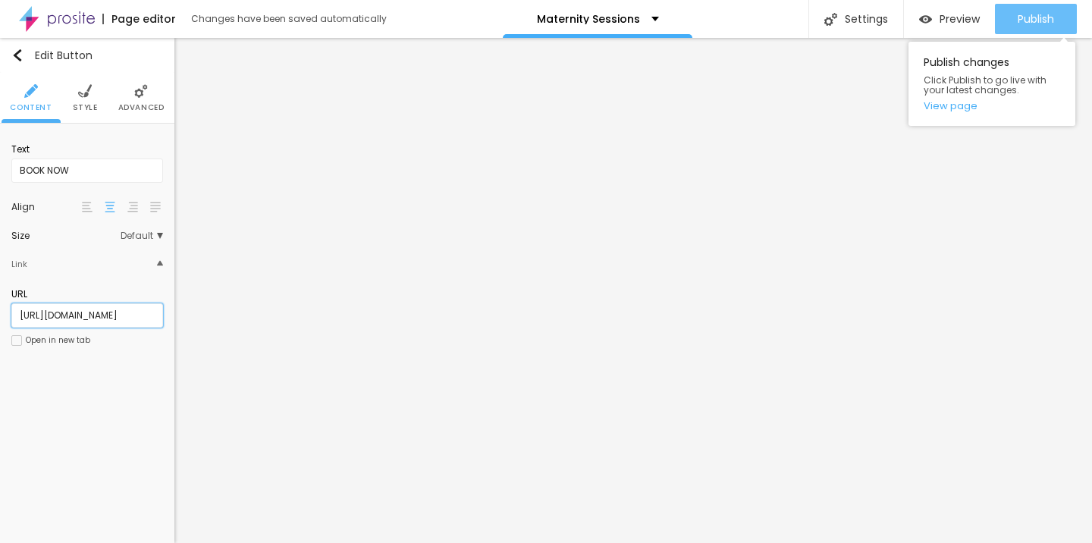
type input "https://www.littletoestt.com/https-littletoestt-com-bookings"
click at [1027, 24] on span "Publish" at bounding box center [1036, 19] width 36 height 12
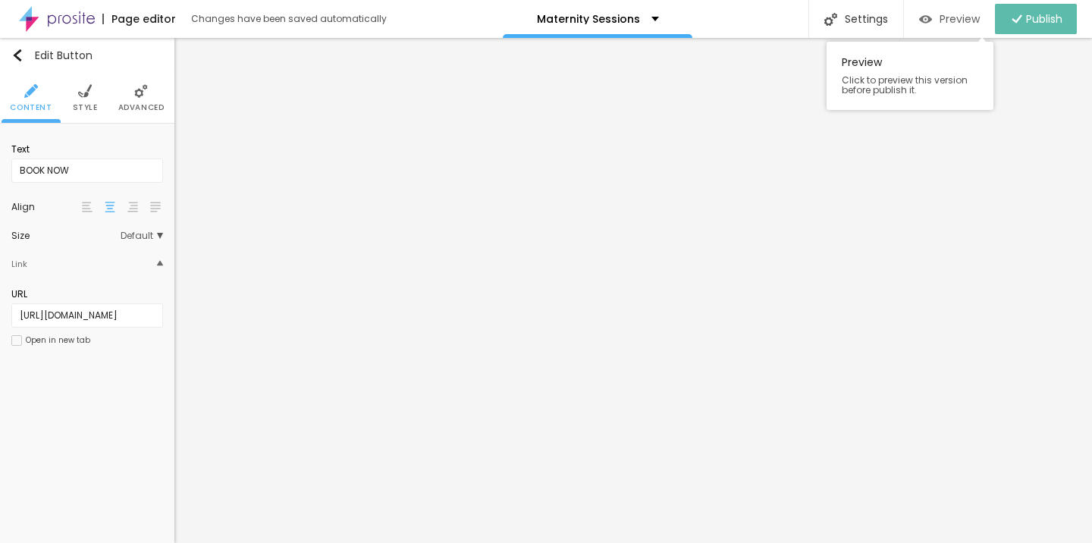
click at [968, 19] on span "Preview" at bounding box center [960, 19] width 40 height 12
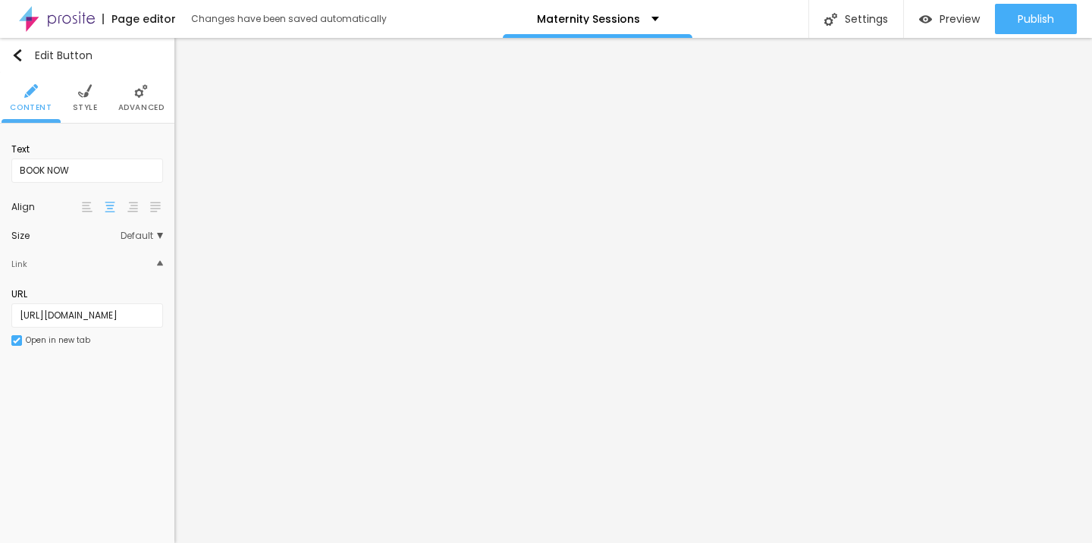
click at [20, 346] on div at bounding box center [16, 340] width 11 height 11
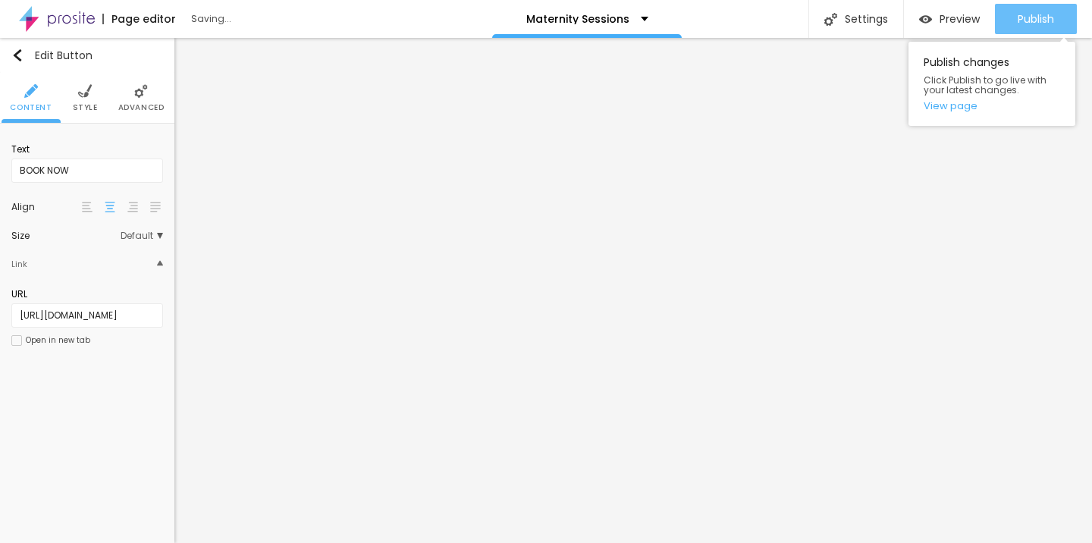
click at [1063, 17] on button "Publish" at bounding box center [1036, 19] width 82 height 30
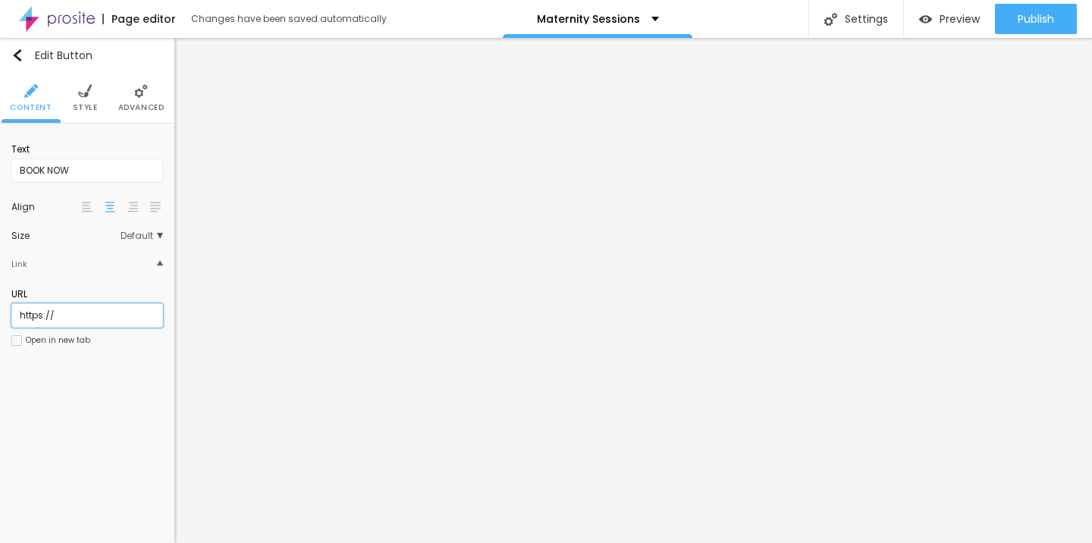
click at [72, 320] on input "https://" at bounding box center [87, 315] width 152 height 24
type input "https://www.littletoestt.com/https-littletoestt-com-bookings"
click at [55, 375] on div "Text BOOK NOW Align Size Default Small Default Big Link URL https://www.littlet…" at bounding box center [87, 250] width 174 height 252
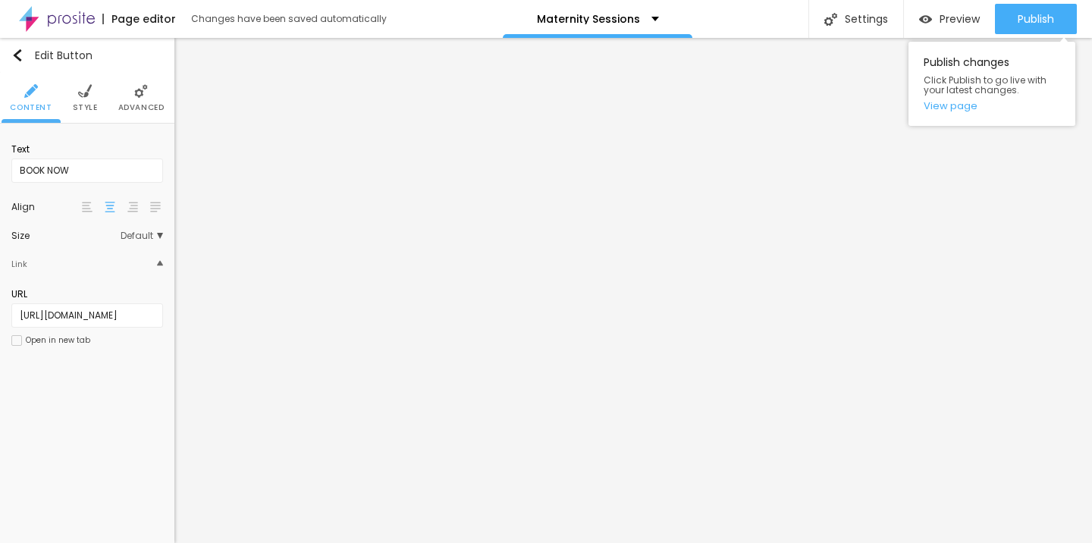
click at [1056, 1] on div "Publish Publish changes Click Publish to go live with your latest changes. View…" at bounding box center [1036, 19] width 82 height 38
click at [1051, 13] on span "Publish" at bounding box center [1036, 19] width 36 height 12
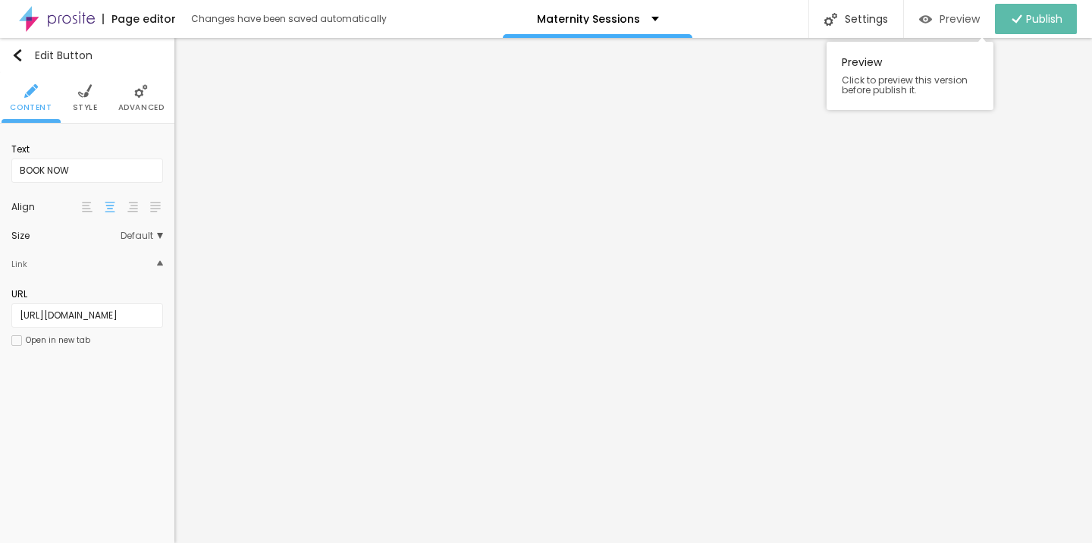
click at [967, 22] on span "Preview" at bounding box center [960, 19] width 40 height 12
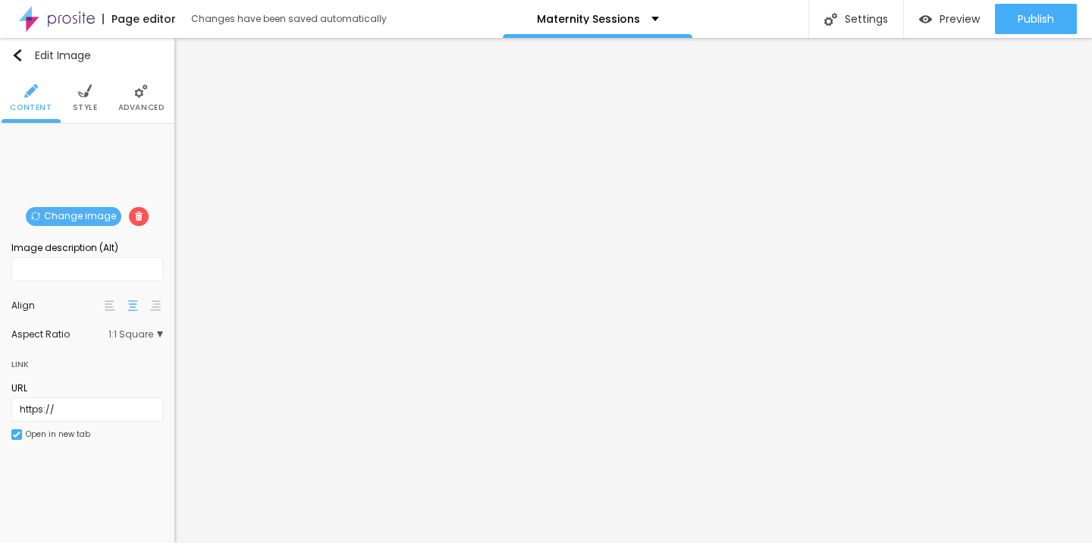
click at [159, 337] on span "1:1 Square" at bounding box center [135, 334] width 55 height 9
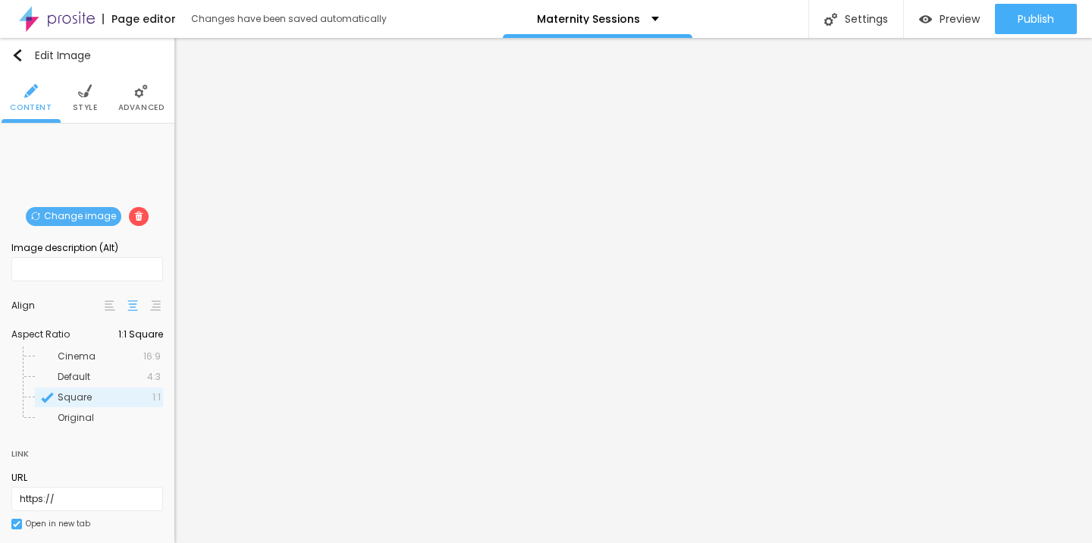
click at [161, 272] on div "Change image Image description (Alt) Align Aspect Ratio 1:1 Square Cinema 16:9 …" at bounding box center [87, 341] width 174 height 435
click at [160, 257] on div "Change image Image description (Alt) Align Aspect Ratio 1:1 Square Cinema 16:9 …" at bounding box center [87, 341] width 174 height 435
click at [74, 83] on li "Style" at bounding box center [85, 98] width 25 height 50
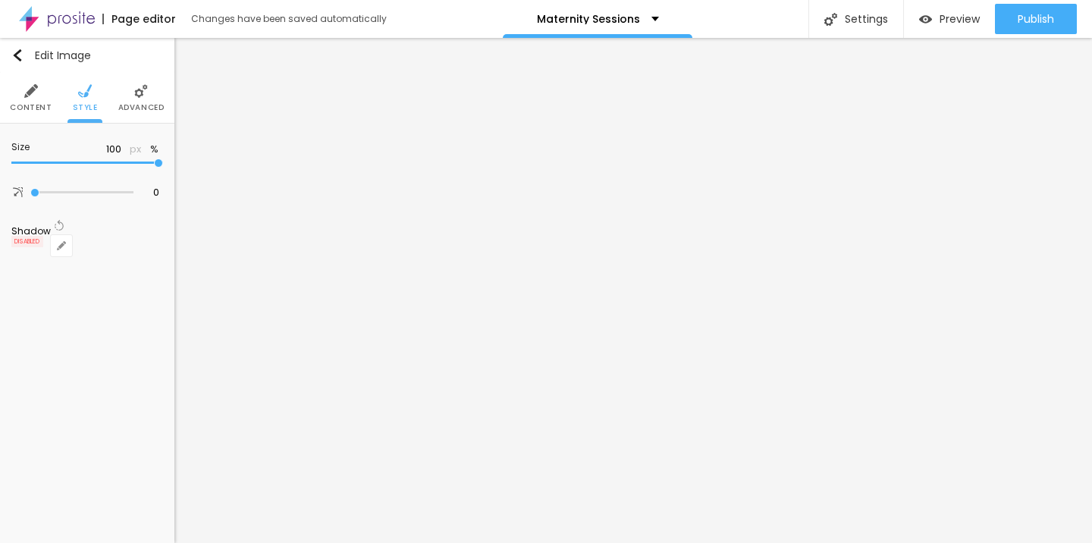
click at [41, 91] on li "Content" at bounding box center [31, 98] width 42 height 50
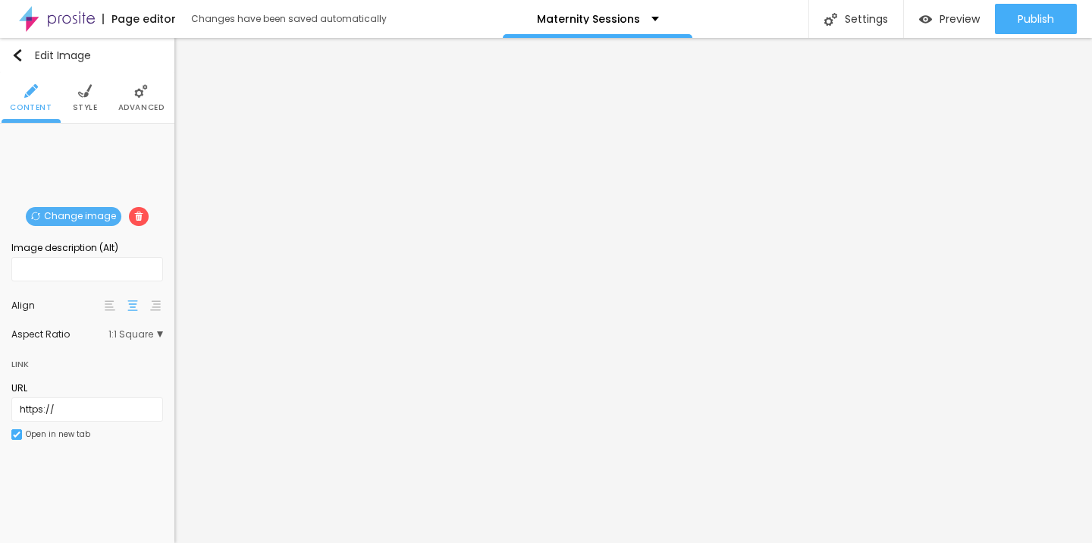
click at [83, 100] on li "Style" at bounding box center [85, 98] width 25 height 50
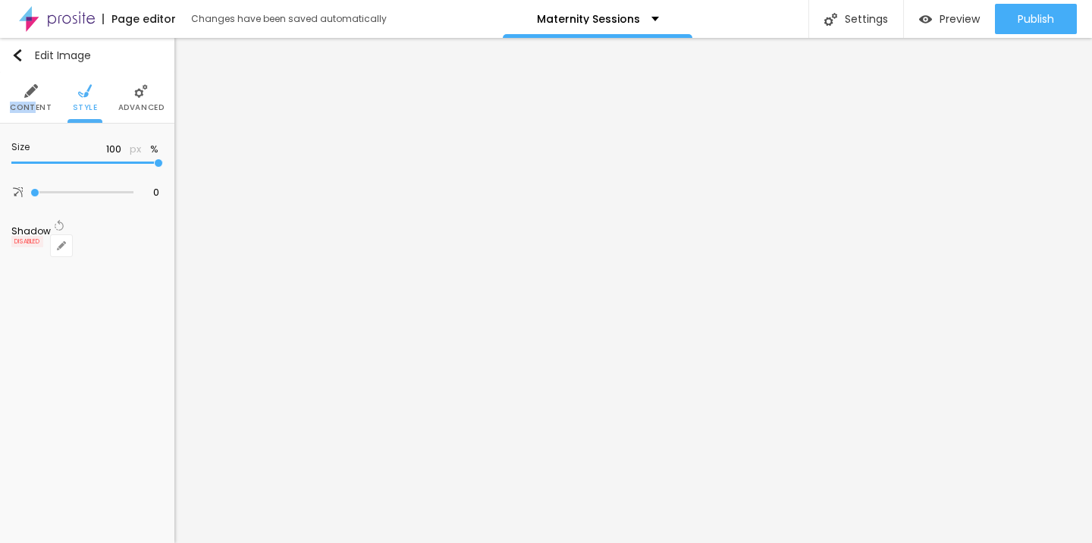
click at [36, 101] on li "Content" at bounding box center [31, 98] width 42 height 50
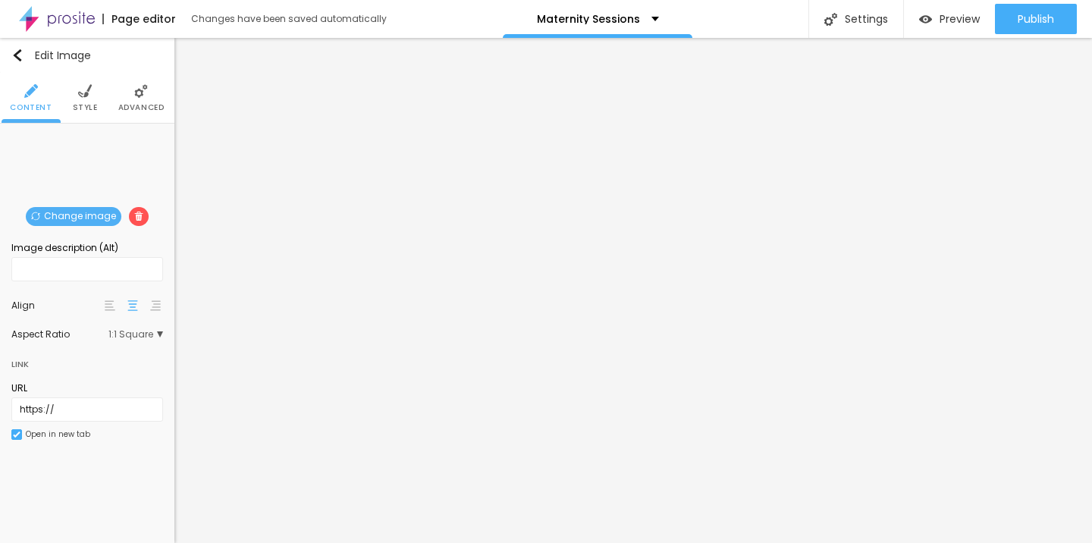
click at [132, 464] on div "Change image Image description (Alt) Align Aspect Ratio 1:1 Square Cinema 16:9 …" at bounding box center [87, 297] width 174 height 346
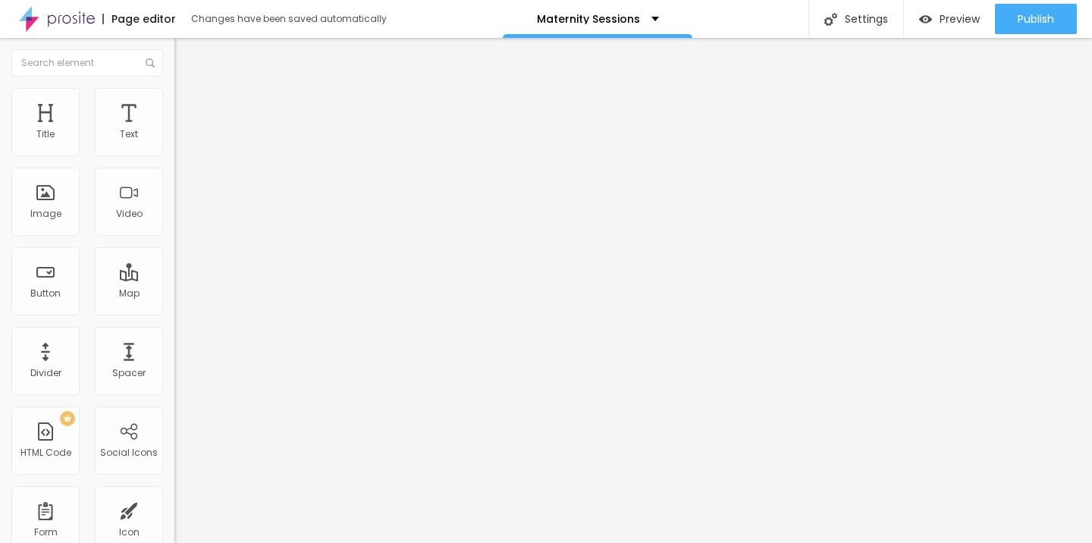
click at [724, 19] on div "Page editor Changes have been saved automatically Maternity Sessions Settings P…" at bounding box center [546, 19] width 1092 height 38
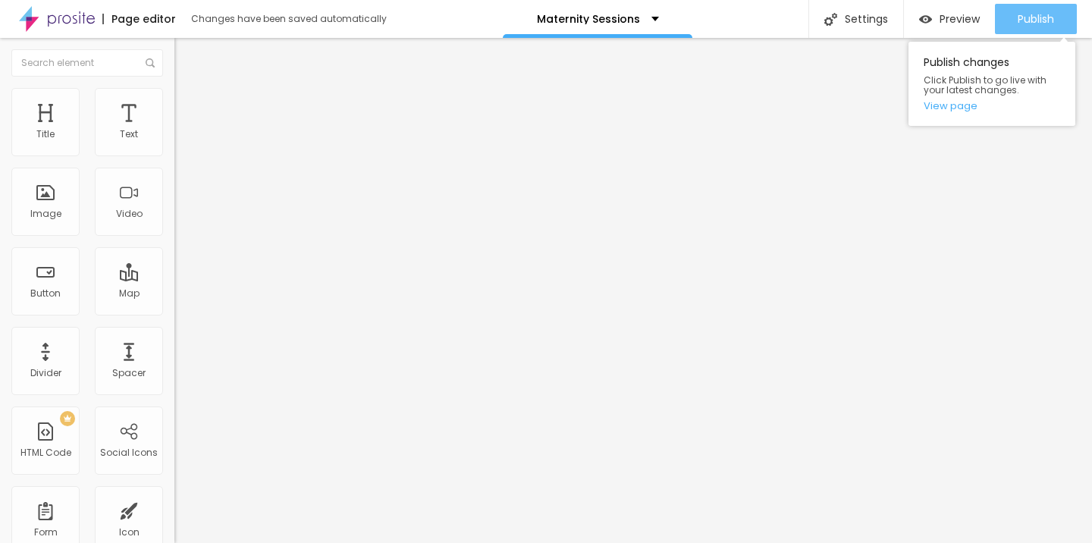
click at [1022, 27] on div "Publish" at bounding box center [1036, 19] width 36 height 30
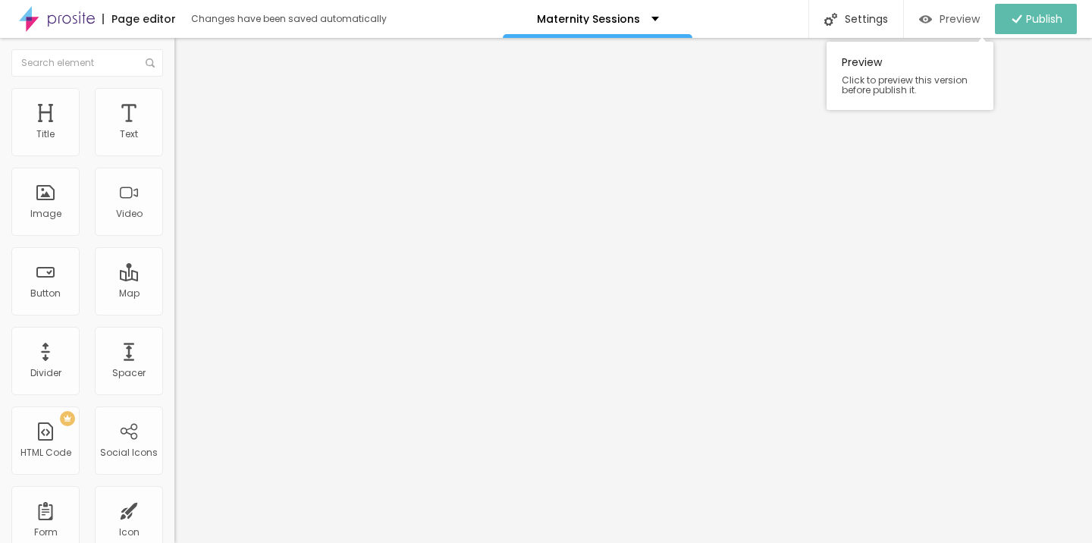
click at [975, 24] on span "Preview" at bounding box center [960, 19] width 40 height 12
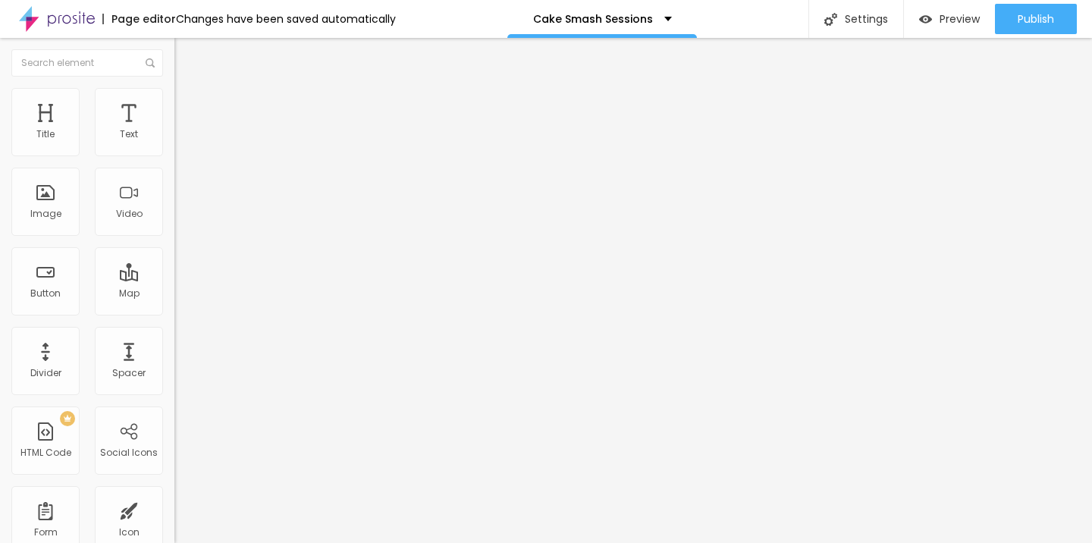
type input "83"
type input "81"
type input "80"
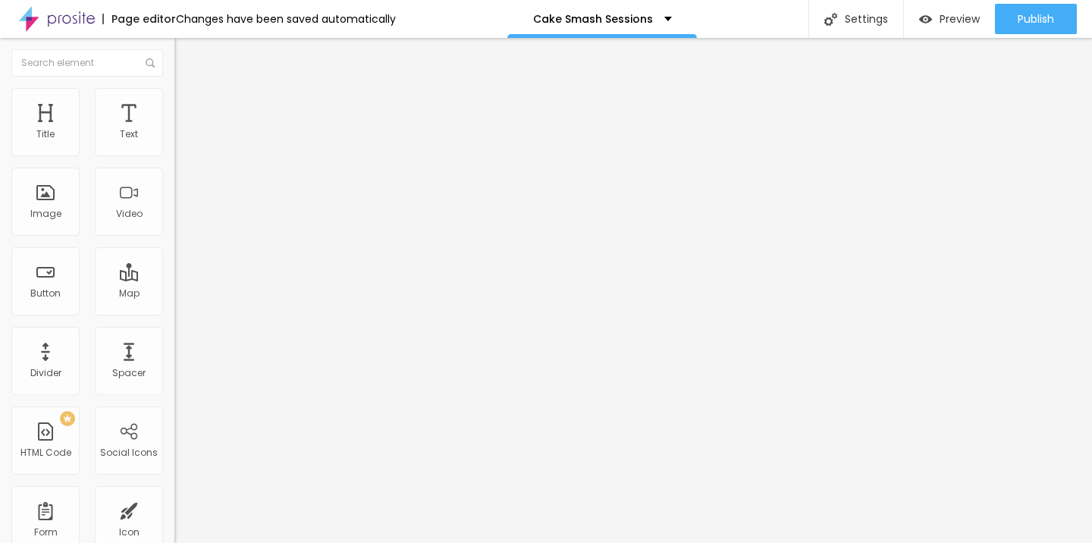
type input "80"
type input "79"
type input "78"
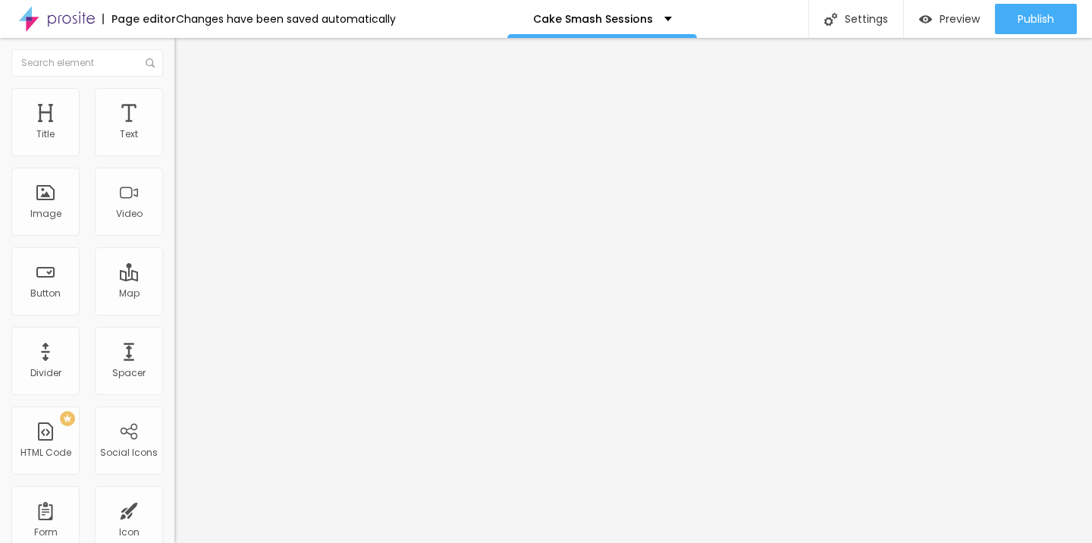
type input "77"
type input "76"
type input "75"
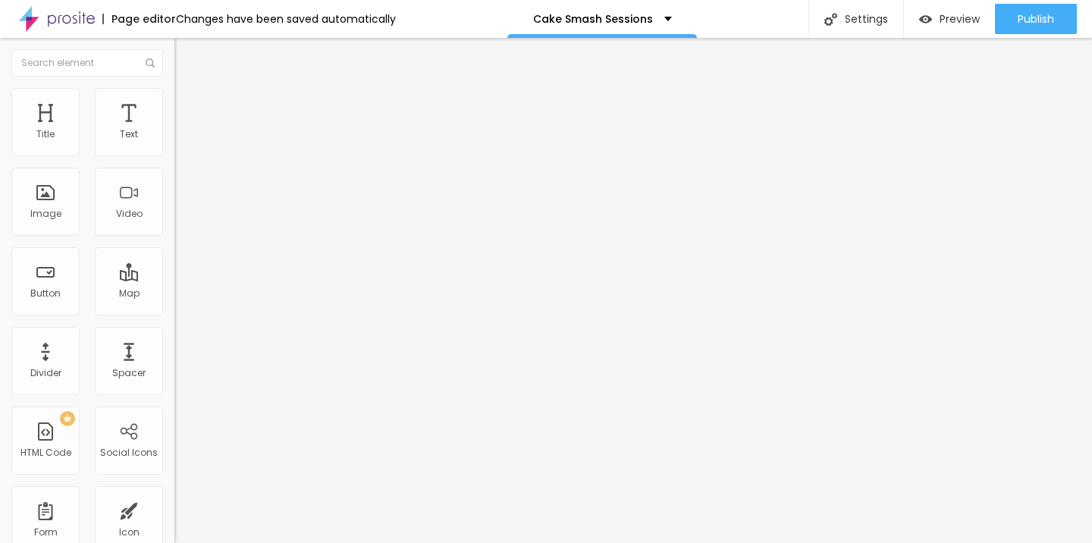
type input "75"
type input "74"
type input "73"
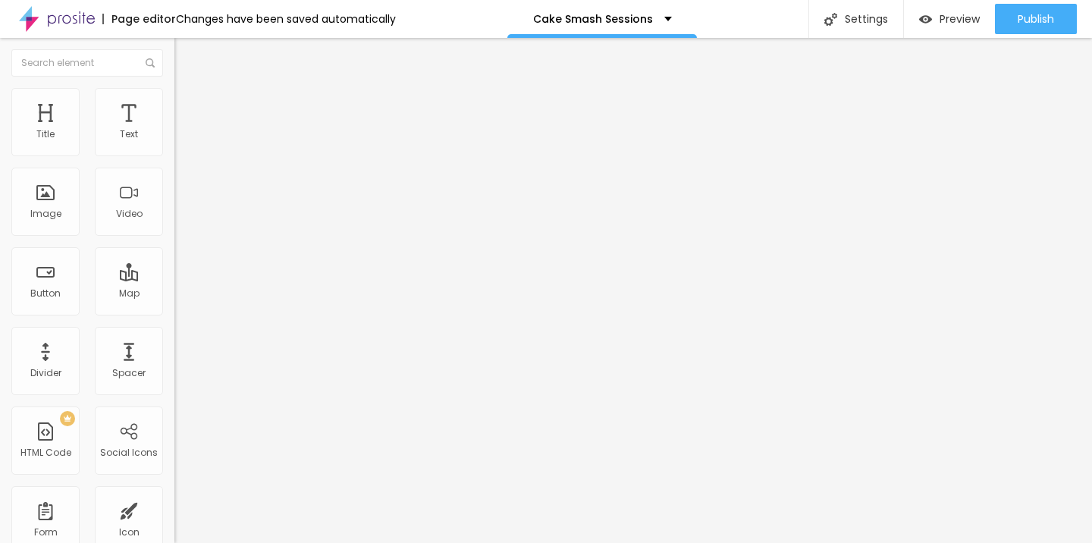
type input "72"
drag, startPoint x: 107, startPoint y: 319, endPoint x: 98, endPoint y: 321, distance: 9.2
type input "72"
click at [174, 358] on input "range" at bounding box center [223, 364] width 98 height 12
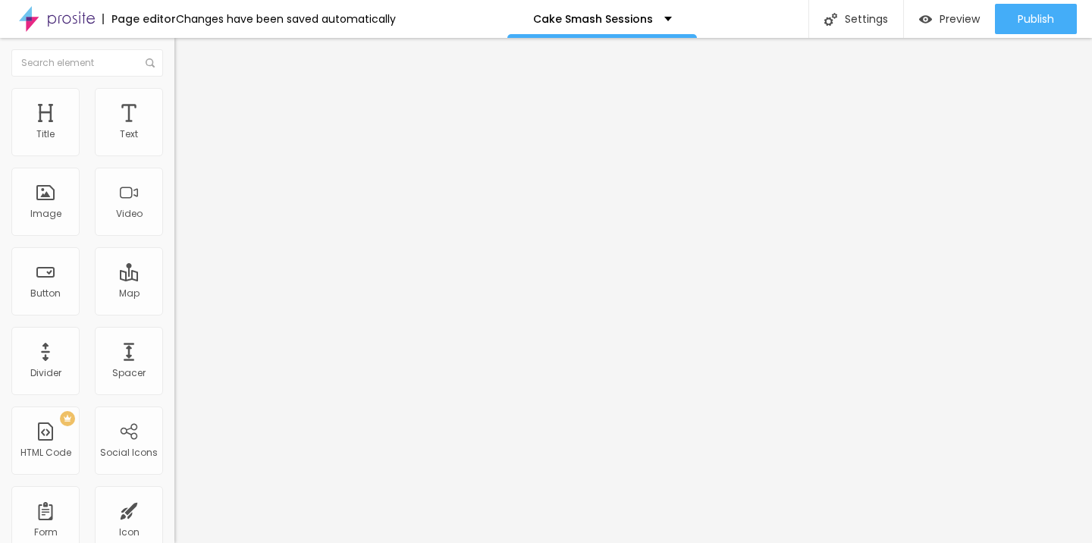
click at [188, 89] on span "Style" at bounding box center [199, 83] width 22 height 13
type input "0.8"
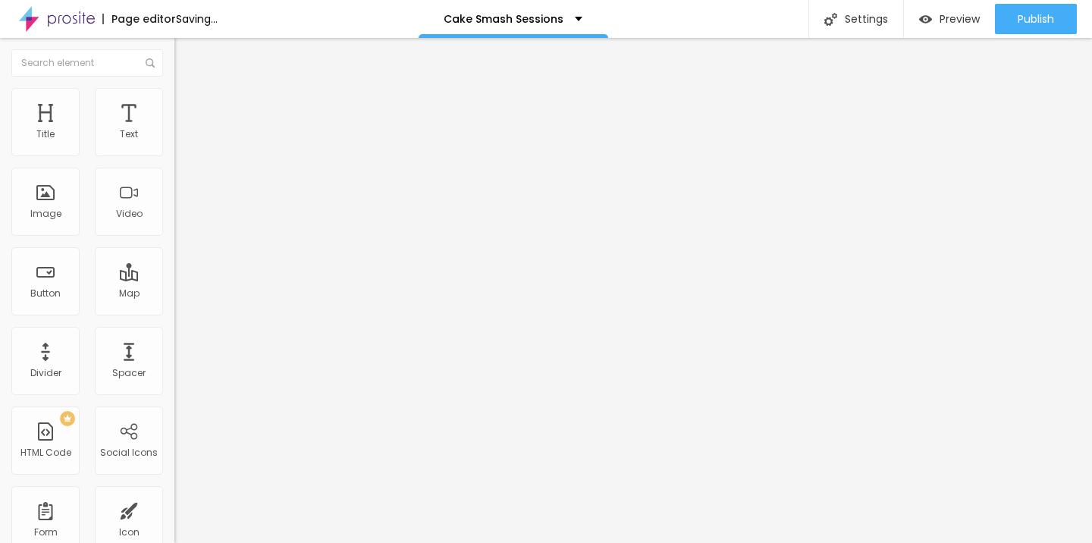
type input "0.9"
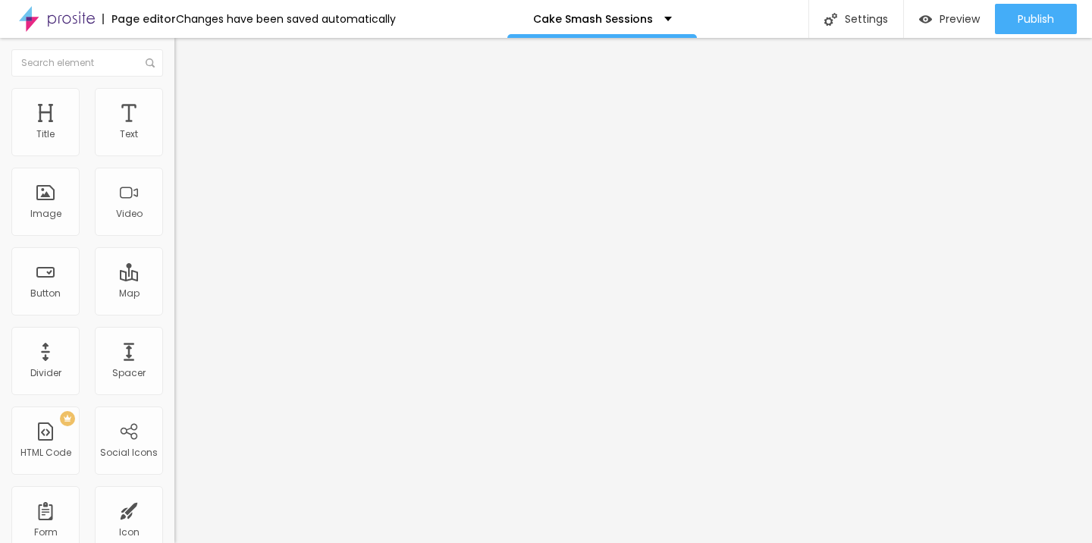
type input "1"
type input "2"
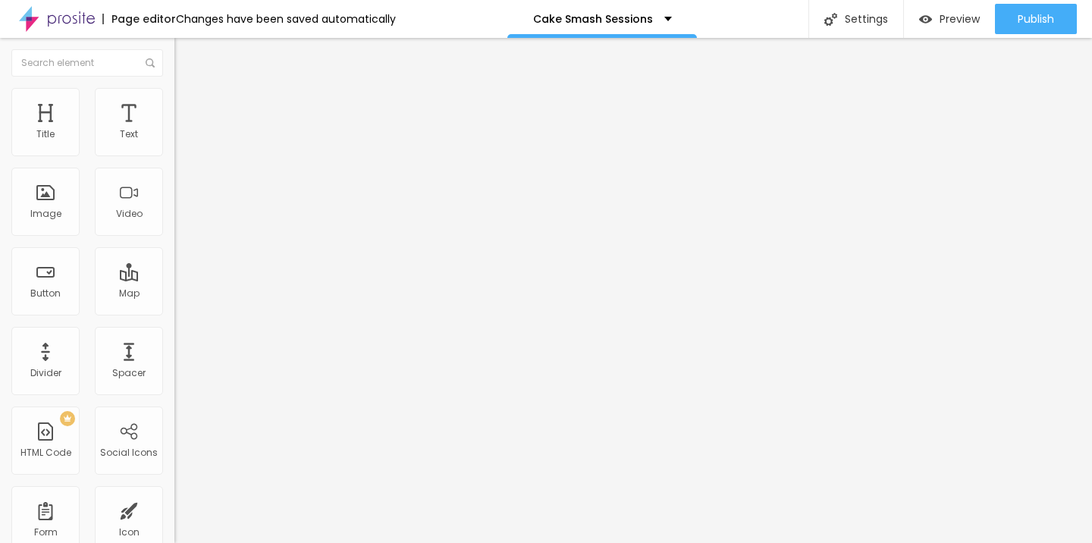
type input "3"
type input "4"
type input "3"
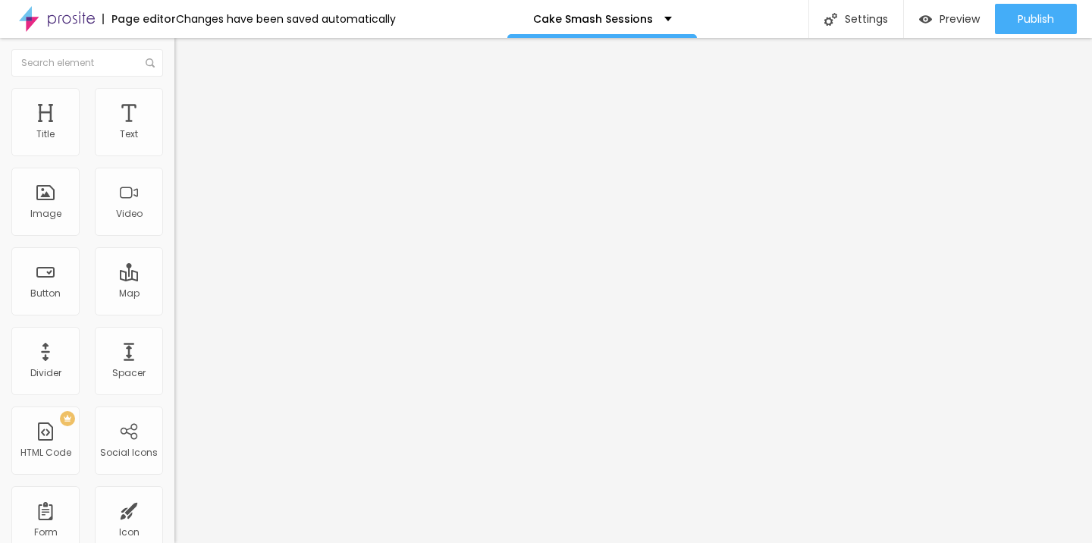
type input "3"
type input "2"
type input "1"
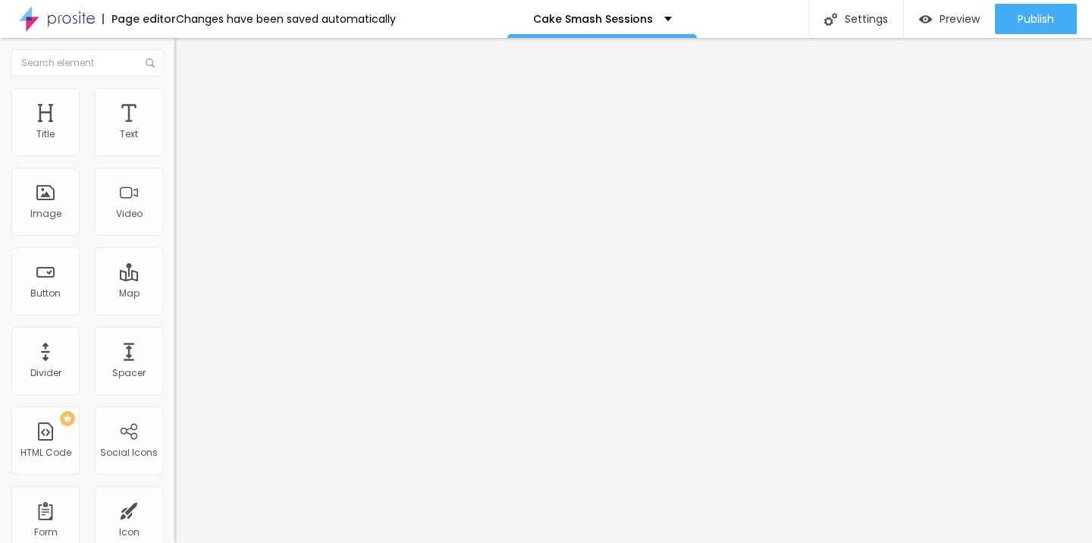
type input "0"
click at [174, 100] on li "Advanced" at bounding box center [261, 95] width 174 height 15
click at [174, 88] on li "Style" at bounding box center [261, 80] width 174 height 15
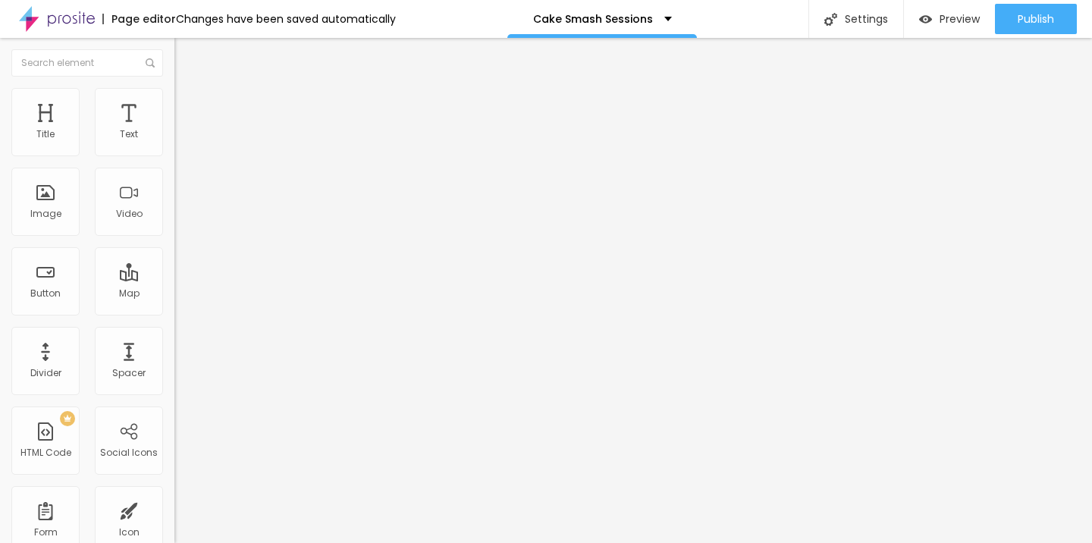
click at [174, 93] on li "Style" at bounding box center [261, 95] width 174 height 15
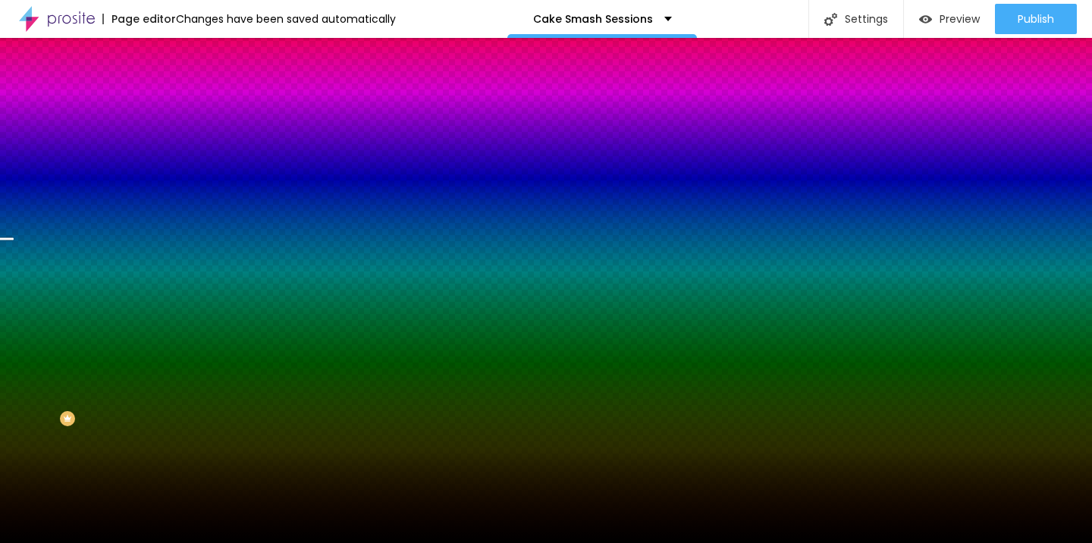
click at [174, 140] on span "Change image" at bounding box center [214, 133] width 81 height 13
click at [311, 542] on div at bounding box center [546, 552] width 1092 height 0
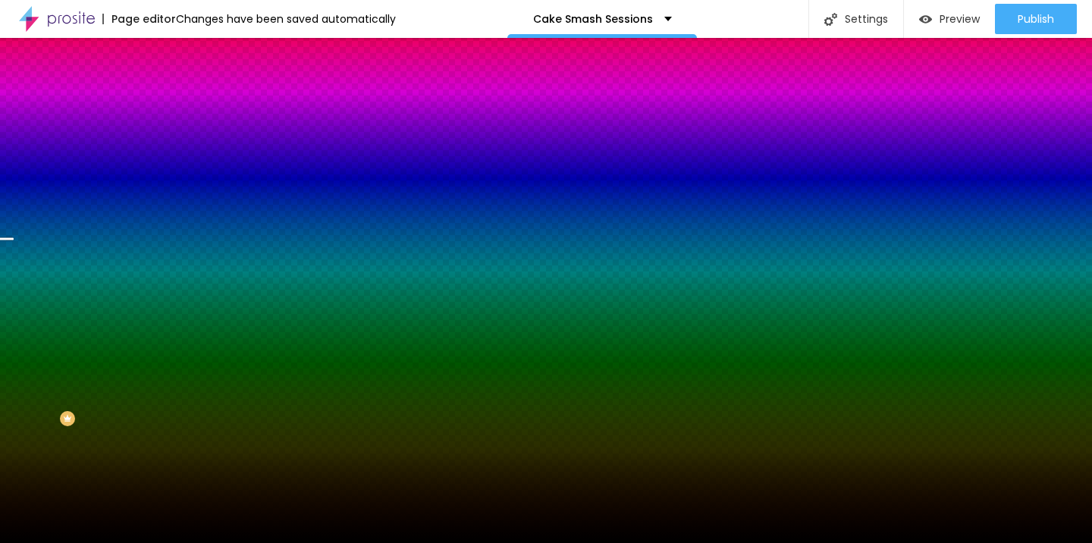
scroll to position [0, 0]
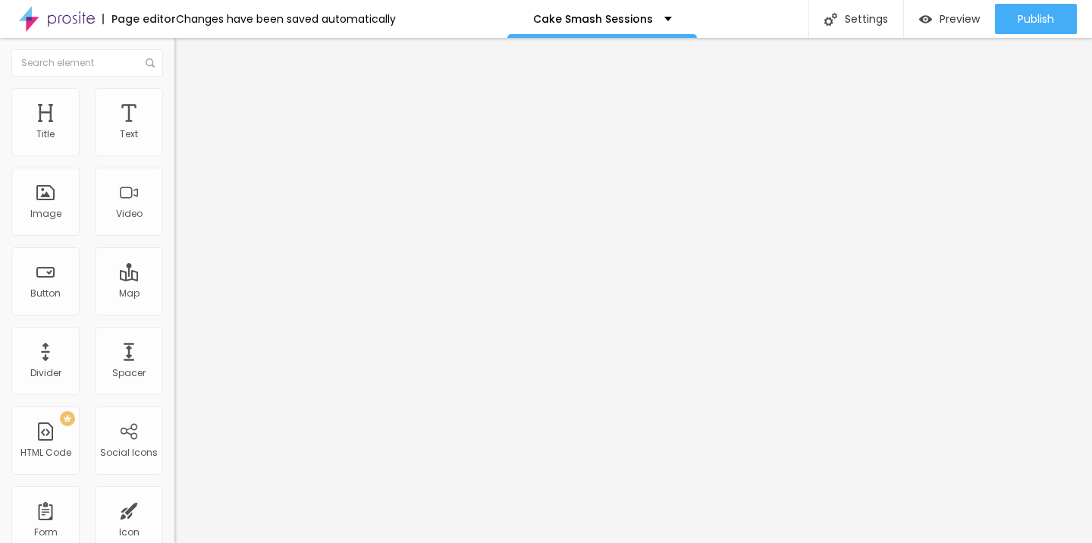
click at [174, 130] on span "Change image" at bounding box center [214, 124] width 81 height 13
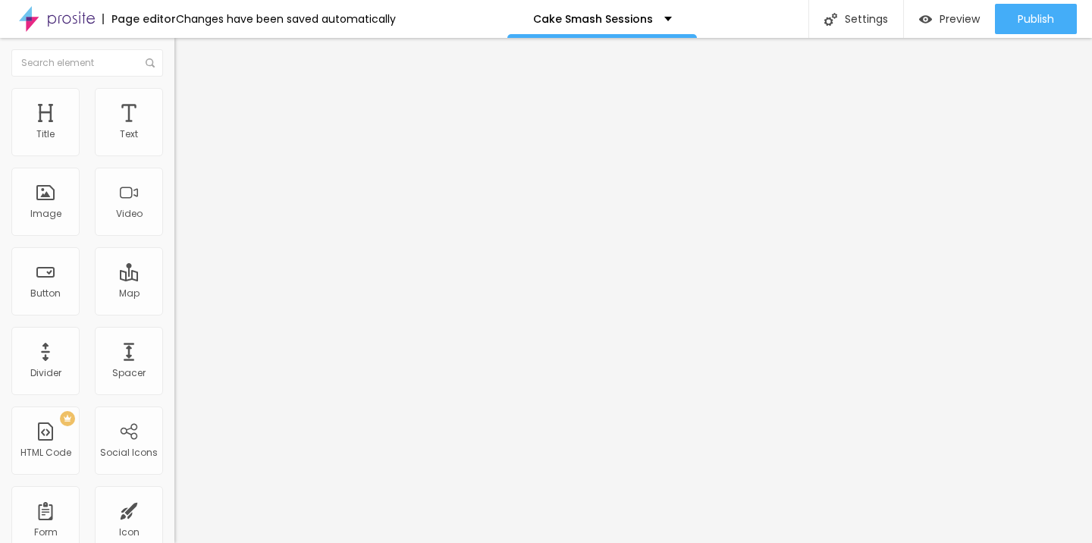
click at [174, 130] on span "Change image" at bounding box center [214, 124] width 81 height 13
click at [188, 105] on span "Style" at bounding box center [199, 98] width 22 height 13
click at [174, 88] on li "Content" at bounding box center [261, 80] width 174 height 15
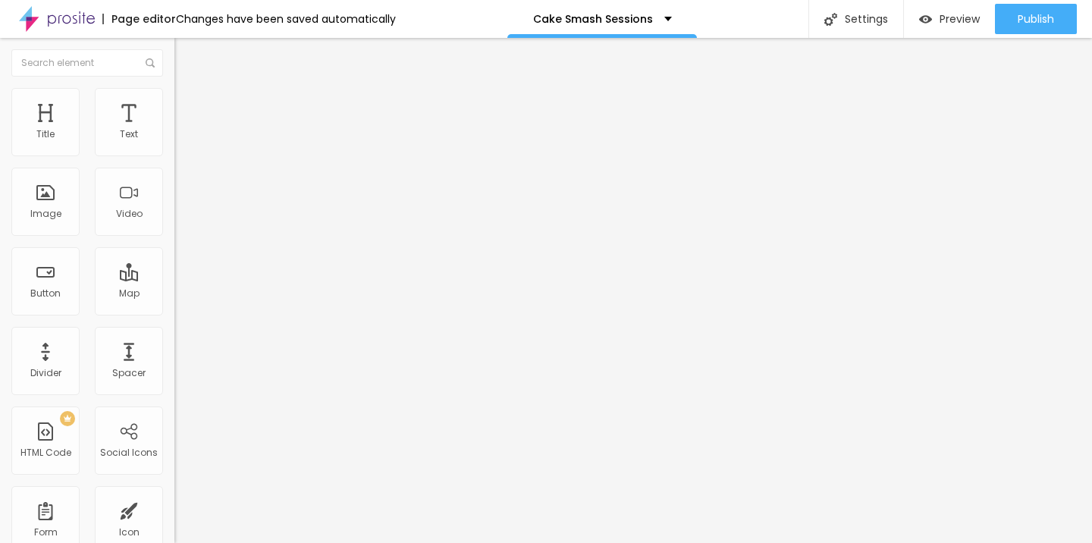
click at [174, 130] on span "Change image" at bounding box center [214, 124] width 81 height 13
